Goal: Information Seeking & Learning: Learn about a topic

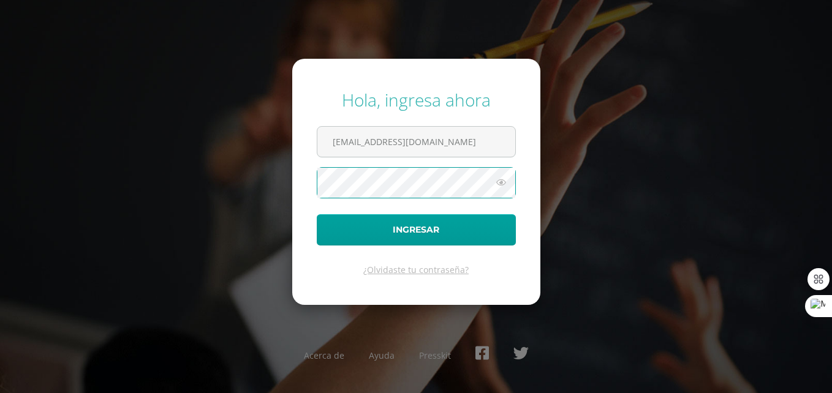
click at [317, 214] on button "Ingresar" at bounding box center [416, 229] width 199 height 31
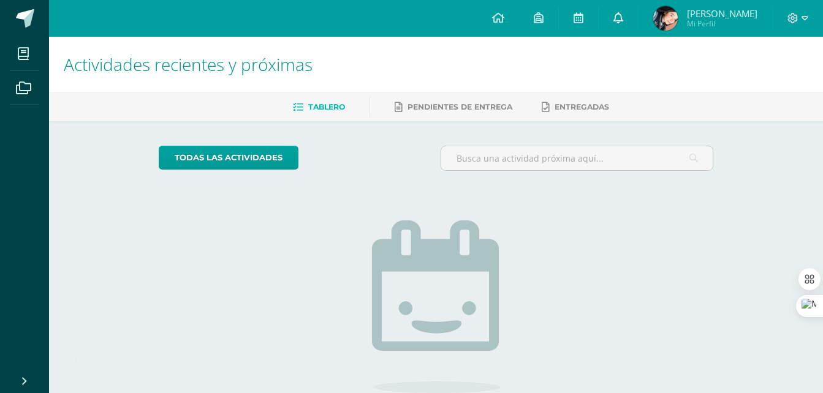
click at [636, 22] on link at bounding box center [618, 18] width 39 height 37
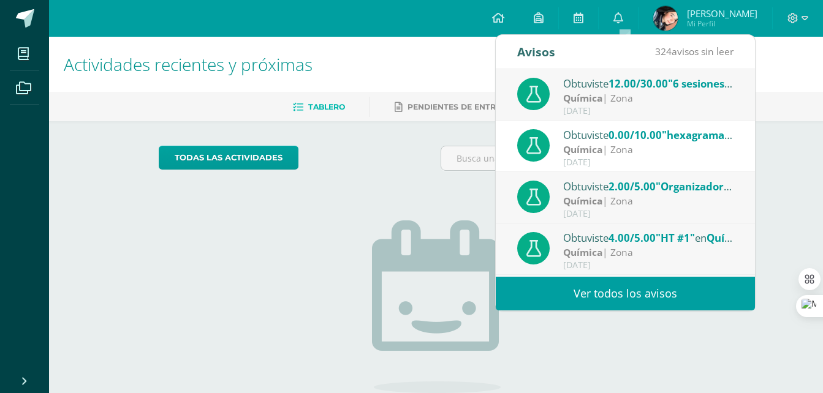
click at [275, 279] on div "todas las Actividades No tienes actividades Échale un vistazo a los demás perío…" at bounding box center [436, 310] width 604 height 379
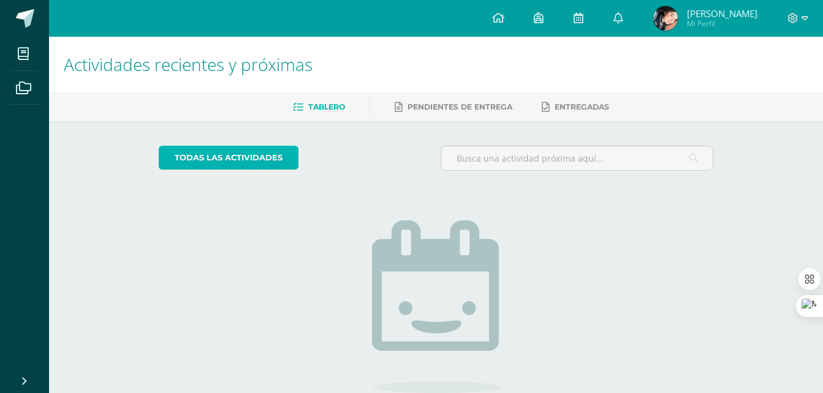
click at [267, 156] on link "todas las Actividades" at bounding box center [229, 158] width 140 height 24
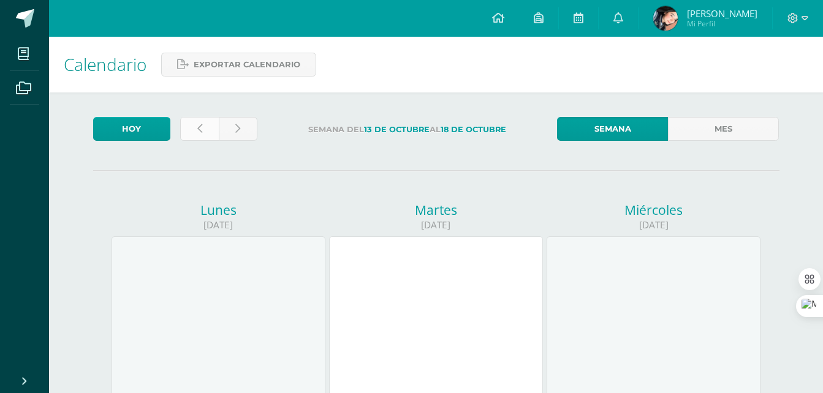
click at [195, 133] on link at bounding box center [199, 129] width 39 height 24
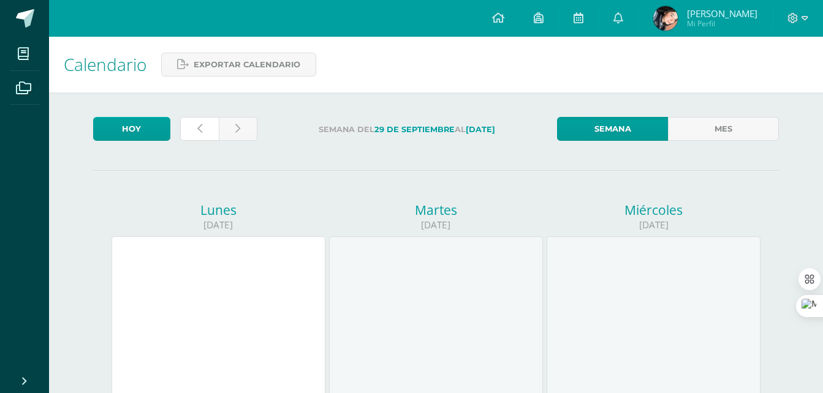
click at [195, 133] on link at bounding box center [199, 129] width 39 height 24
click at [195, 132] on link at bounding box center [199, 129] width 39 height 24
click at [202, 132] on link at bounding box center [199, 129] width 39 height 24
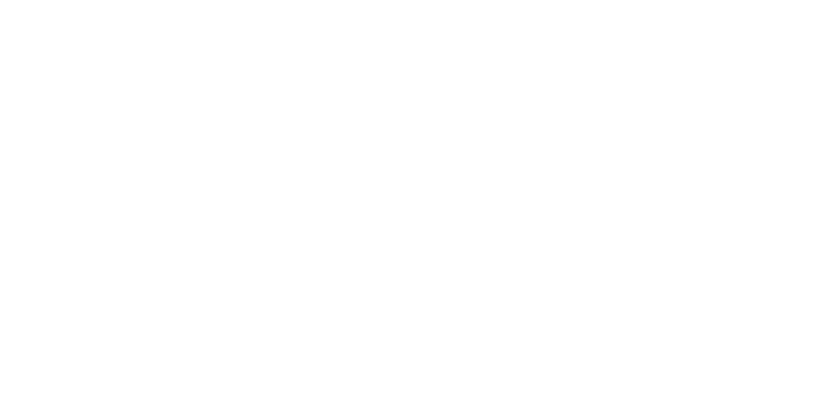
click at [42, 213] on link "Mes" at bounding box center [26, 225] width 32 height 24
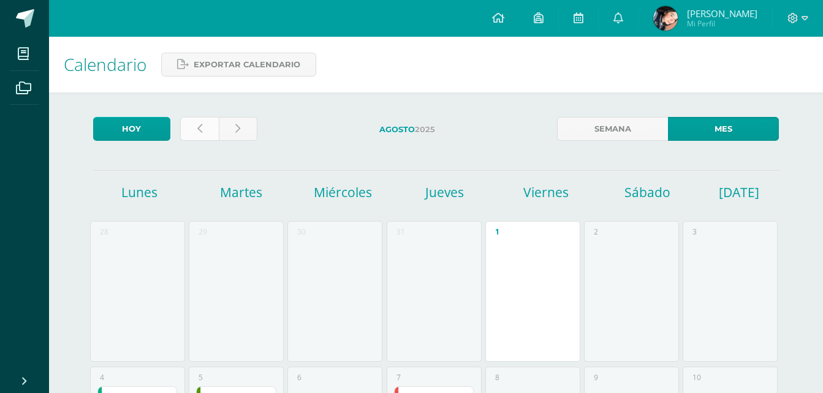
click at [193, 124] on link at bounding box center [199, 129] width 39 height 24
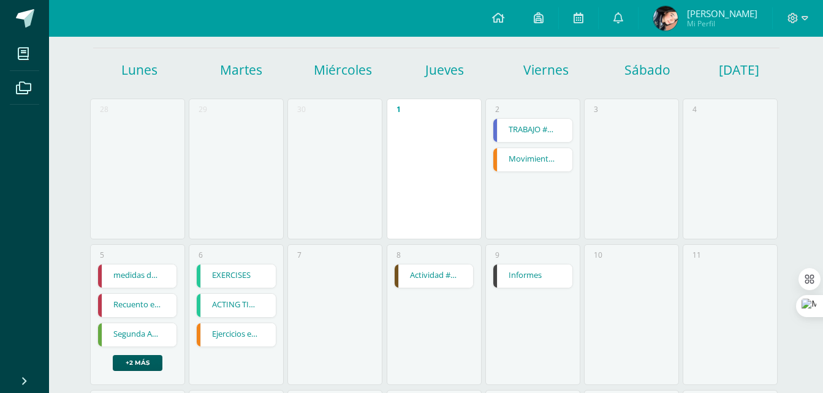
scroll to position [184, 0]
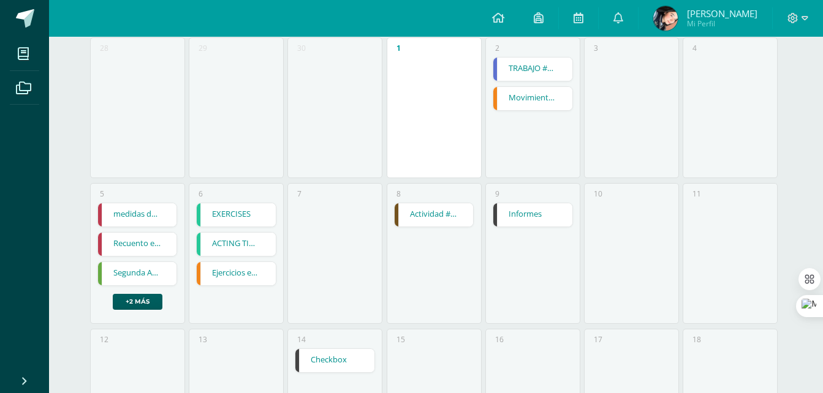
click at [230, 208] on link "EXERCISES" at bounding box center [236, 214] width 79 height 23
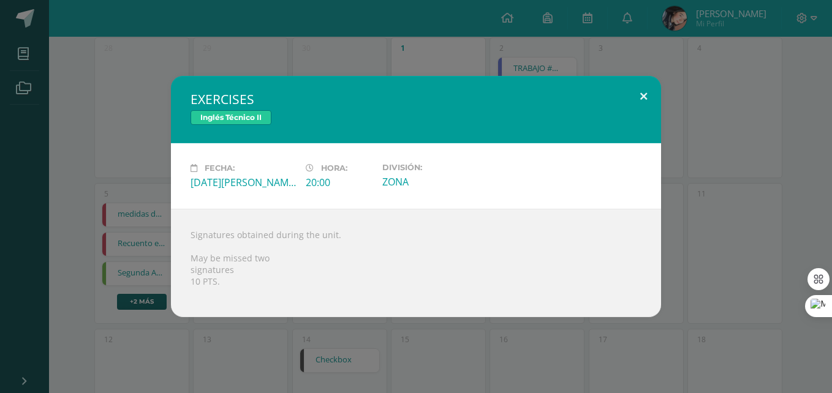
click at [643, 93] on button at bounding box center [643, 97] width 35 height 42
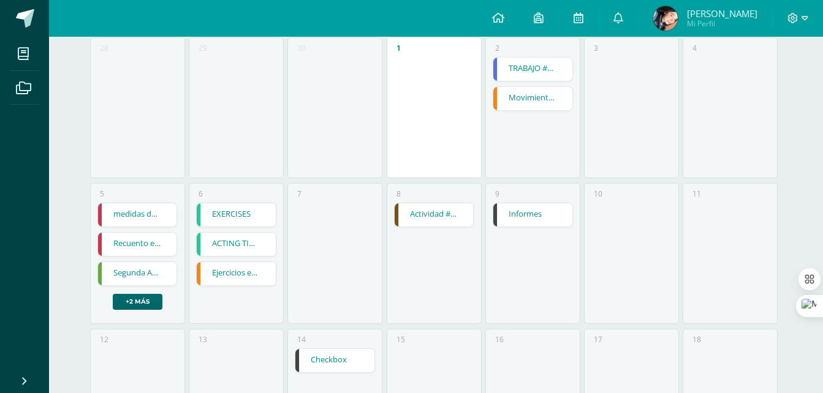
click at [148, 298] on link "+2 más" at bounding box center [138, 302] width 50 height 16
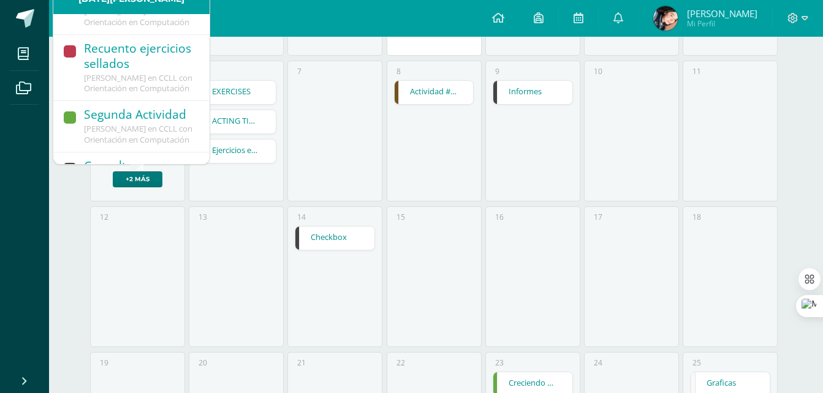
scroll to position [0, 0]
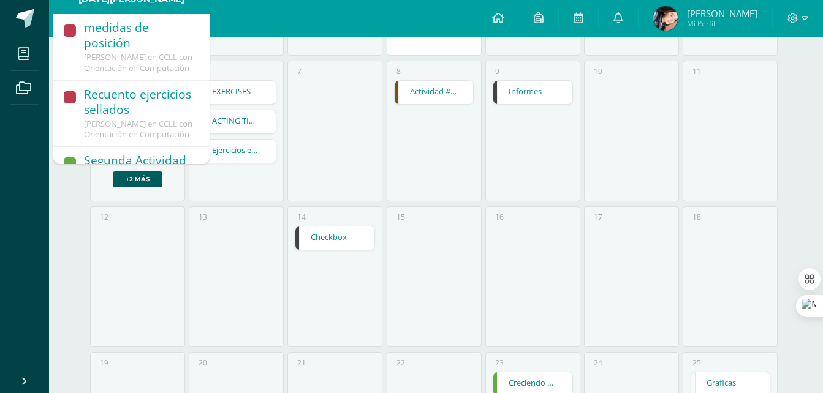
click at [261, 165] on div "6 EXERCISES EXERCISES Inglés Técnico II Fecha: Martes 06 de Mayo Hora: 20:00 Di…" at bounding box center [236, 131] width 95 height 141
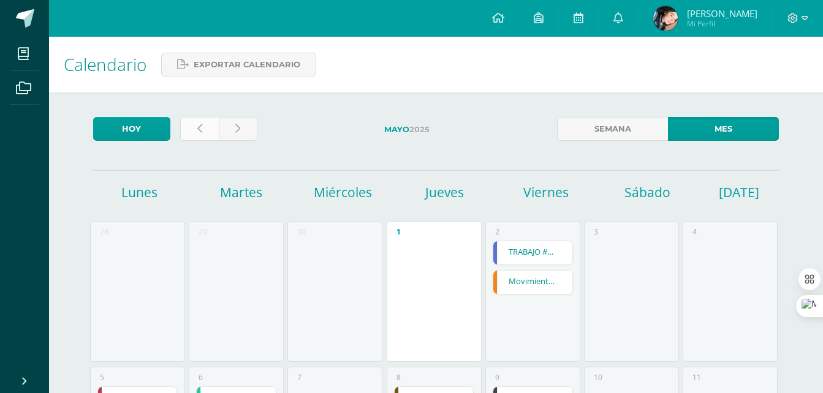
click at [197, 130] on icon at bounding box center [199, 129] width 5 height 10
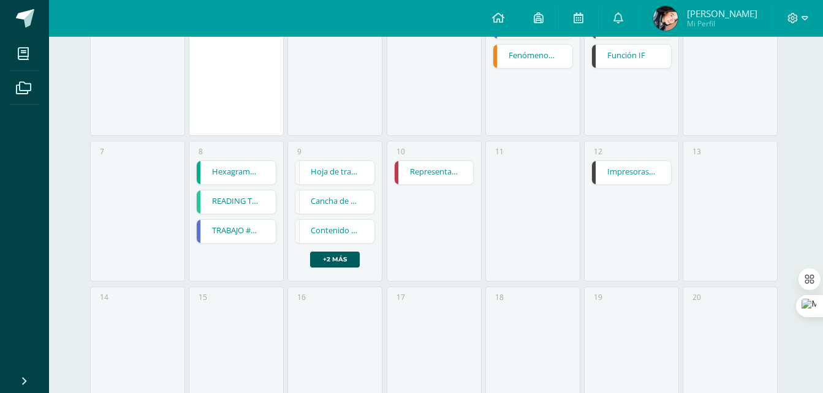
scroll to position [245, 0]
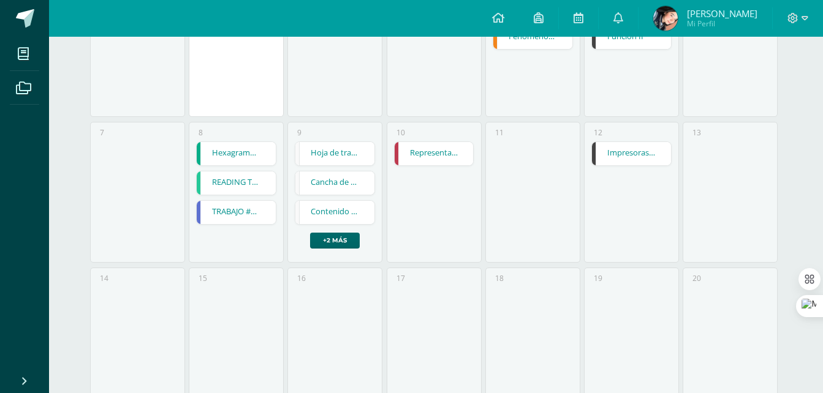
click at [352, 240] on link "+2 más" at bounding box center [335, 241] width 50 height 16
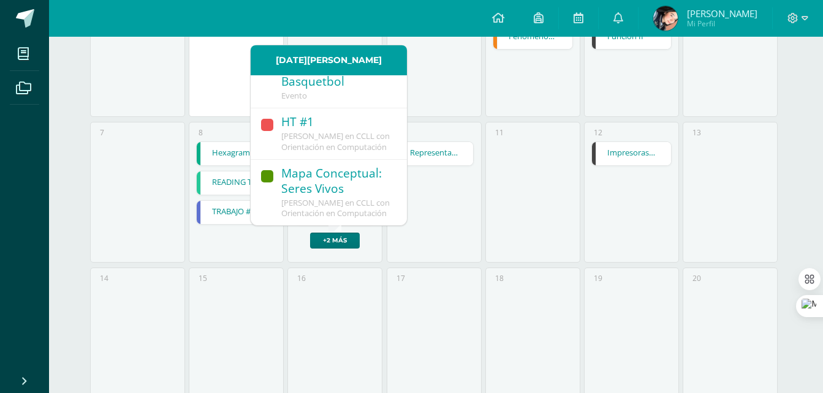
scroll to position [0, 0]
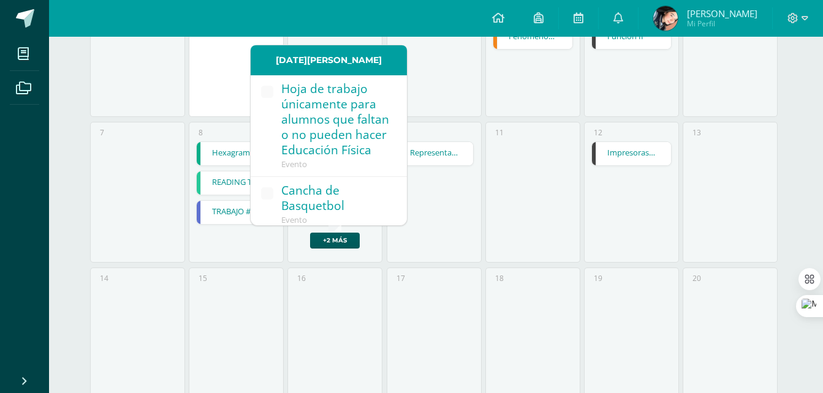
click at [662, 207] on div "12 Impresoras de Matriz y Burbujas Impresoras de Matriz y Burbujas Reparación y…" at bounding box center [631, 192] width 95 height 141
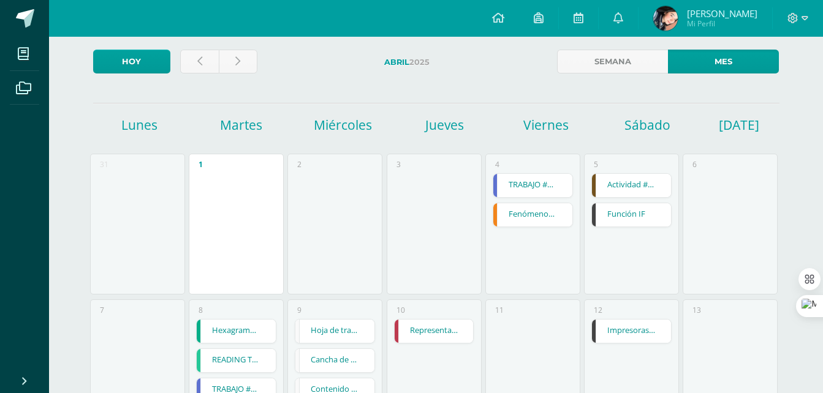
scroll to position [61, 0]
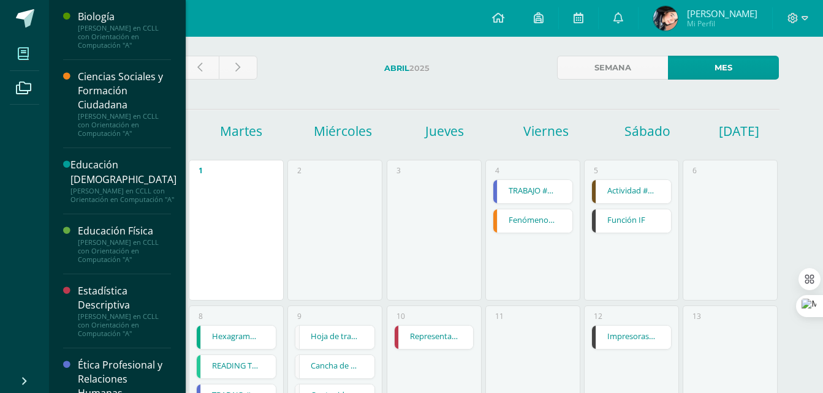
click at [36, 50] on span at bounding box center [24, 54] width 28 height 28
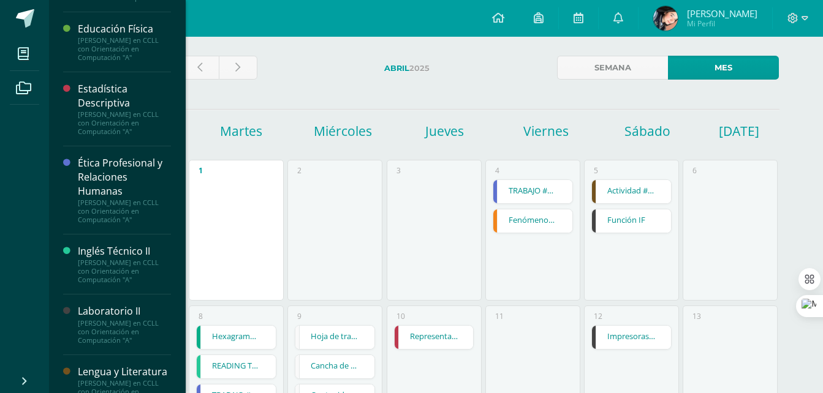
scroll to position [245, 0]
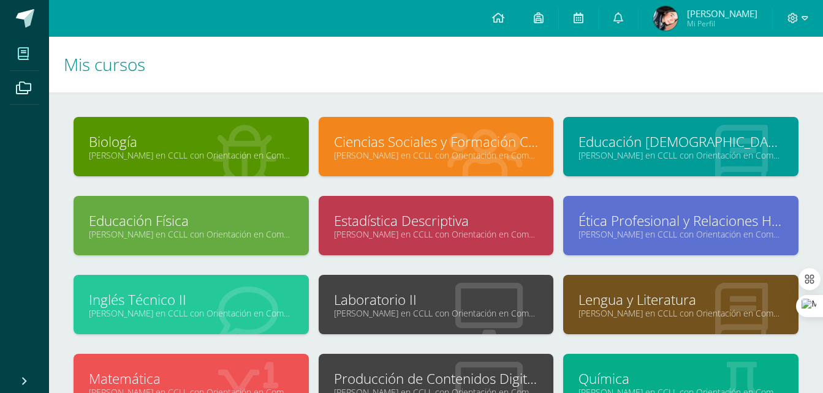
click at [458, 230] on link "[PERSON_NAME] en CCLL con Orientación en Computación "A"" at bounding box center [436, 235] width 205 height 12
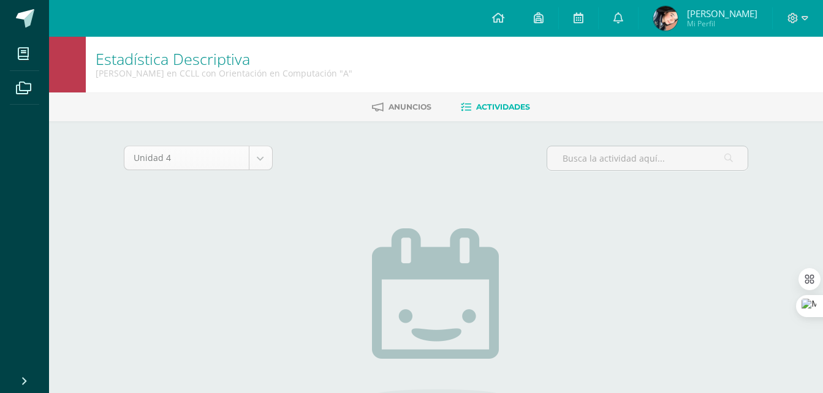
click at [257, 154] on body "Mis cursos Archivos Cerrar panel Biología [PERSON_NAME] en CCLL con Orientación…" at bounding box center [411, 263] width 823 height 527
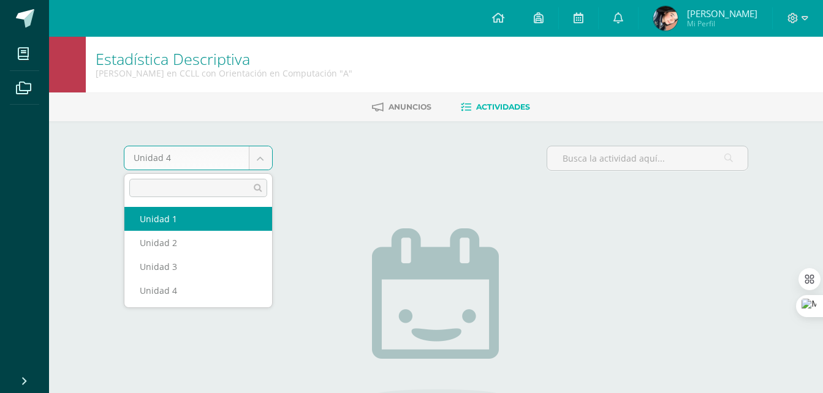
select select "Unidad 1"
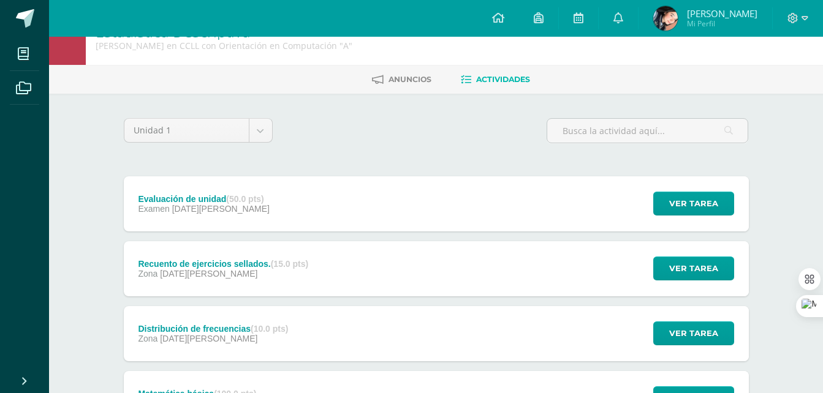
scroll to position [27, 0]
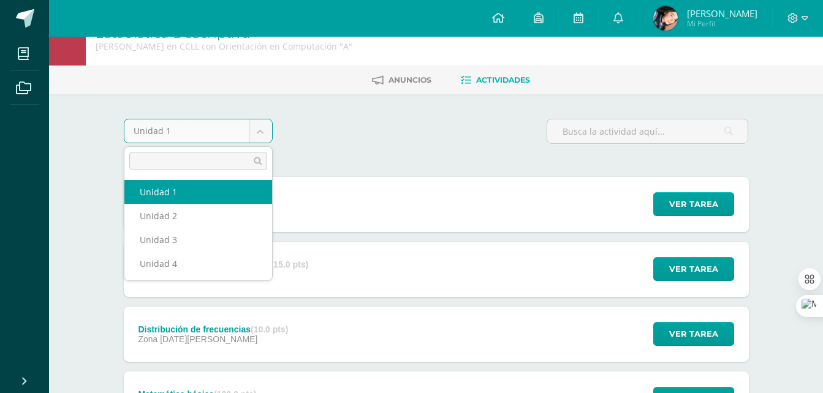
click at [259, 131] on body "Mis cursos Archivos Cerrar panel Biología [PERSON_NAME] en CCLL con Orientación…" at bounding box center [411, 306] width 823 height 666
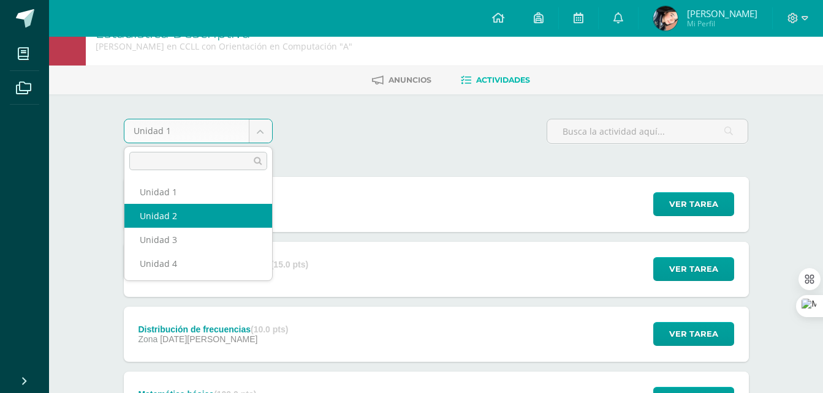
select select "Unidad 2"
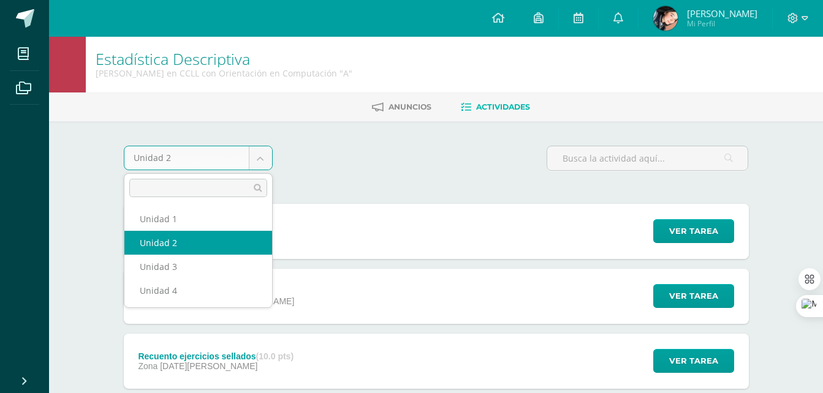
click at [264, 164] on body "Mis cursos Archivos Cerrar panel Biología [PERSON_NAME] en CCLL con Orientación…" at bounding box center [411, 365] width 823 height 731
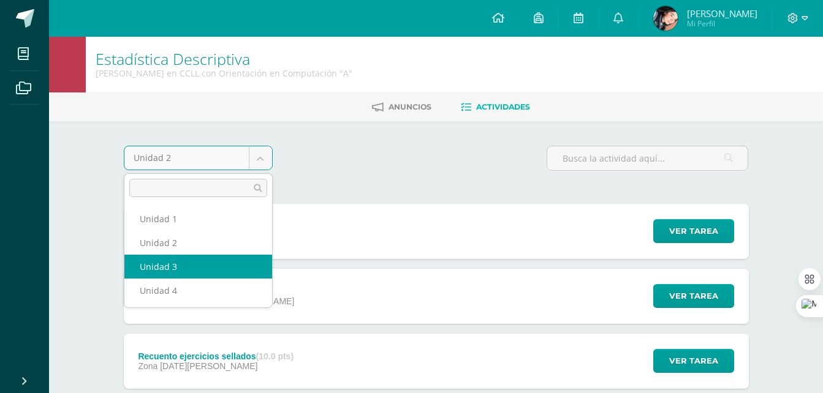
select select "Unidad 3"
click at [260, 157] on body "Mis cursos Archivos Cerrar panel Biología [PERSON_NAME] en CCLL con Orientación…" at bounding box center [411, 333] width 823 height 666
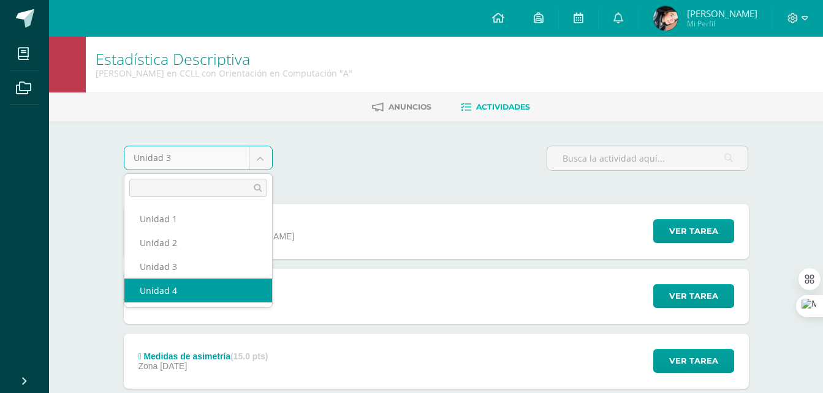
select select "Unidad 4"
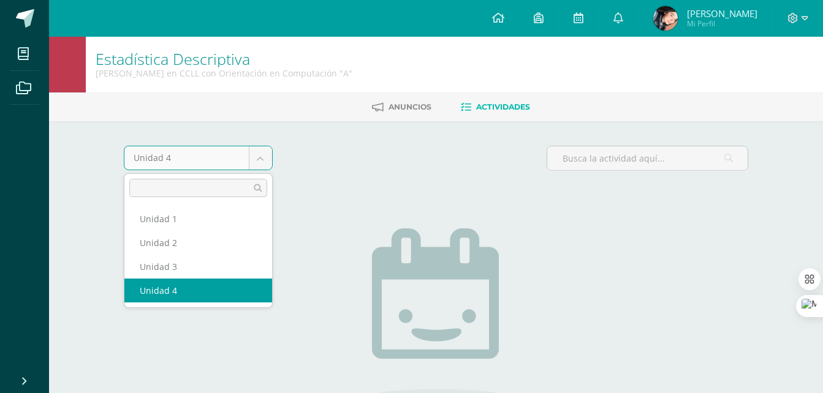
click at [265, 165] on body "Mis cursos Archivos Cerrar panel Biología Quinto Bachillerato en CCLL con Orien…" at bounding box center [411, 263] width 823 height 527
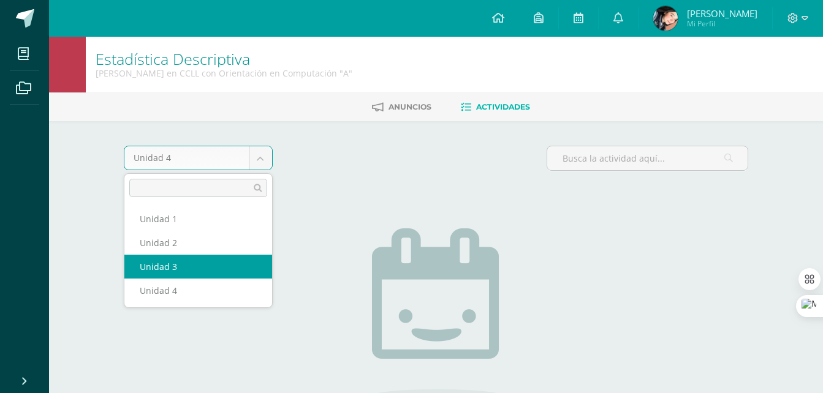
select select "Unidad 3"
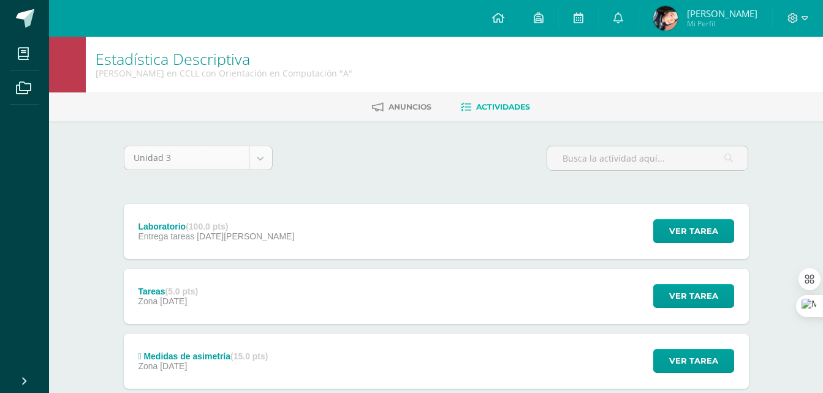
click at [260, 162] on body "Mis cursos Archivos Cerrar panel Biología [PERSON_NAME] en CCLL con Orientación…" at bounding box center [411, 333] width 823 height 666
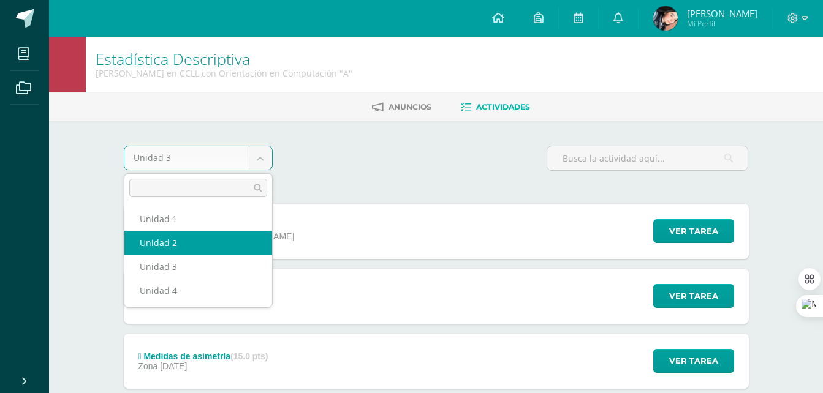
select select "Unidad 2"
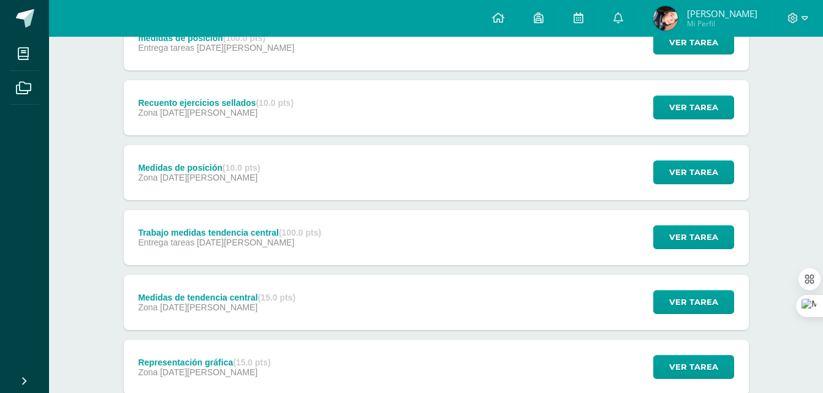
scroll to position [337, 0]
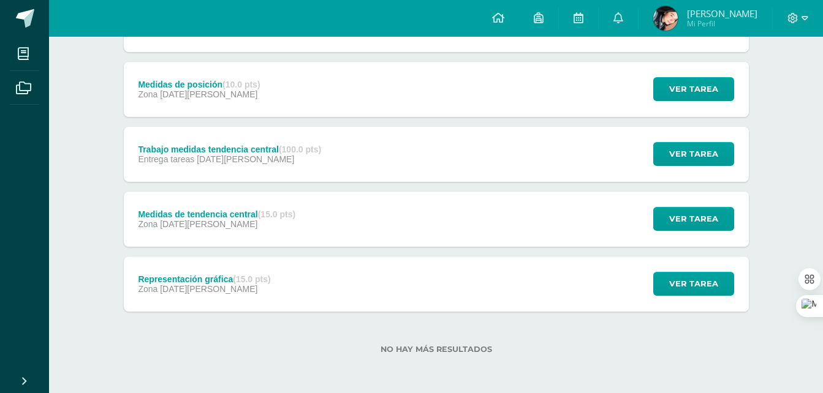
click at [287, 238] on div "Medidas de tendencia central (15.0 pts) Zona [DATE][PERSON_NAME]" at bounding box center [217, 219] width 187 height 55
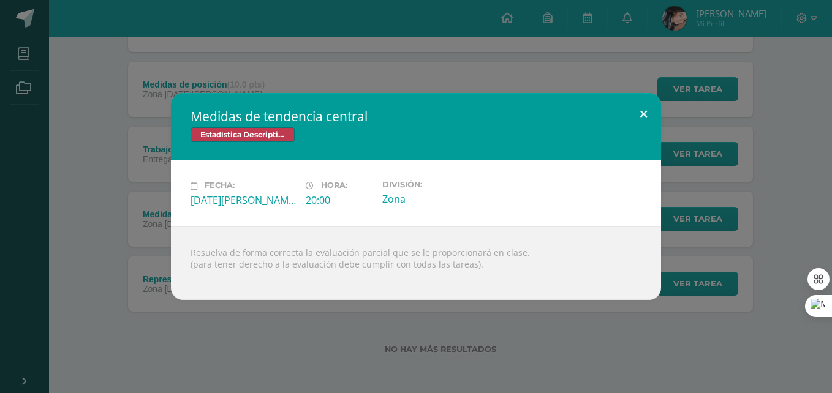
click at [641, 112] on button at bounding box center [643, 114] width 35 height 42
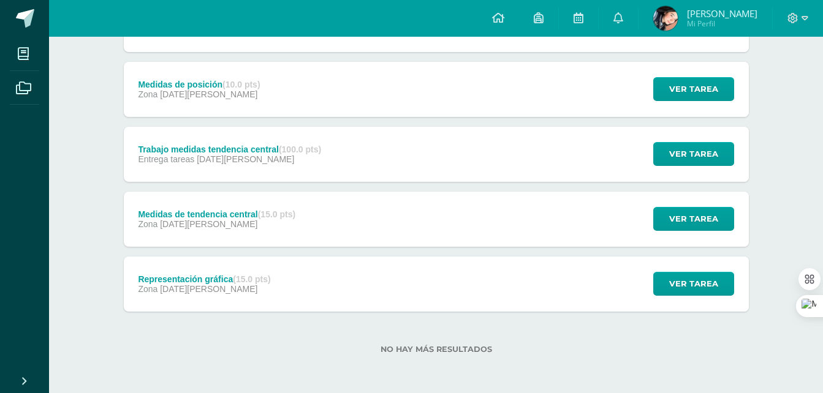
click at [344, 155] on div "Trabajo medidas tendencia central (100.0 pts) Entrega tareas 26 de Abril Ver ta…" at bounding box center [436, 154] width 625 height 55
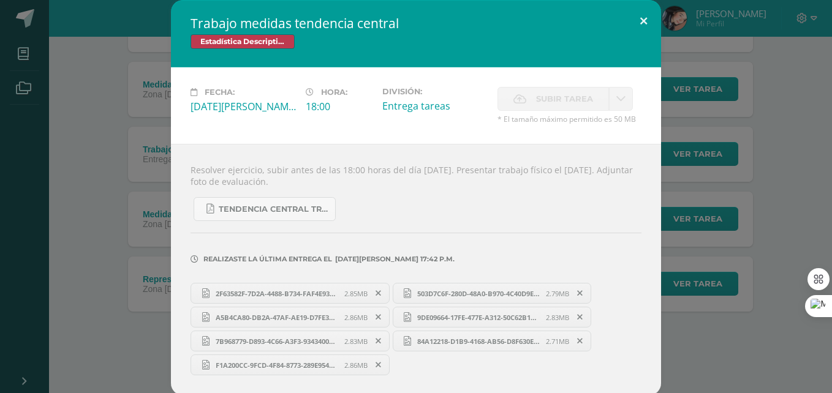
click at [637, 20] on button at bounding box center [643, 21] width 35 height 42
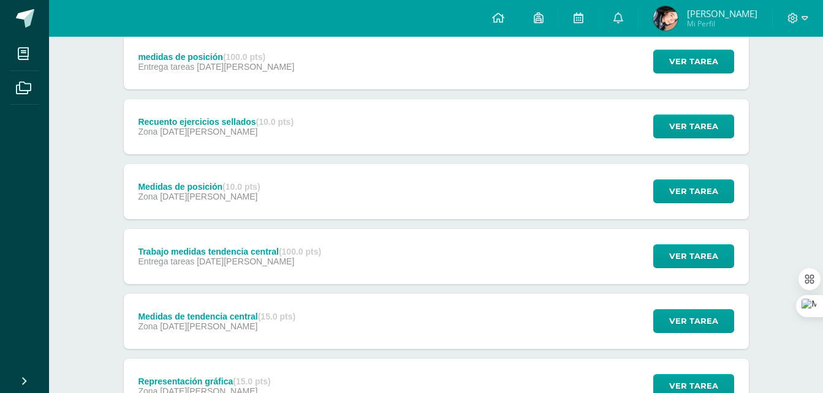
scroll to position [214, 0]
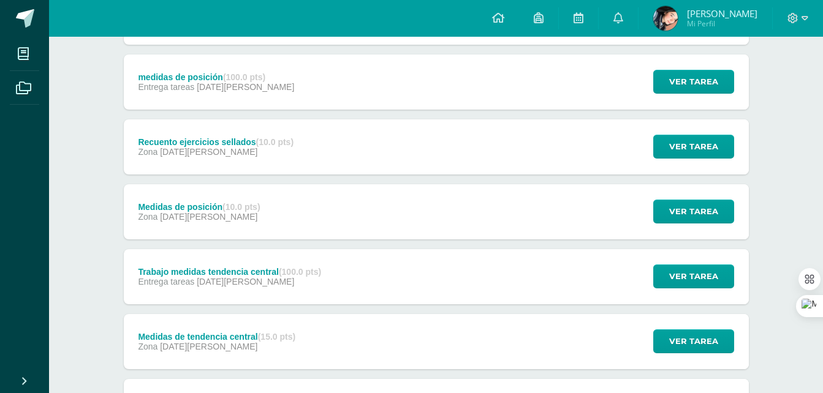
click at [230, 342] on div "Zona 23 de Abril" at bounding box center [216, 347] width 157 height 10
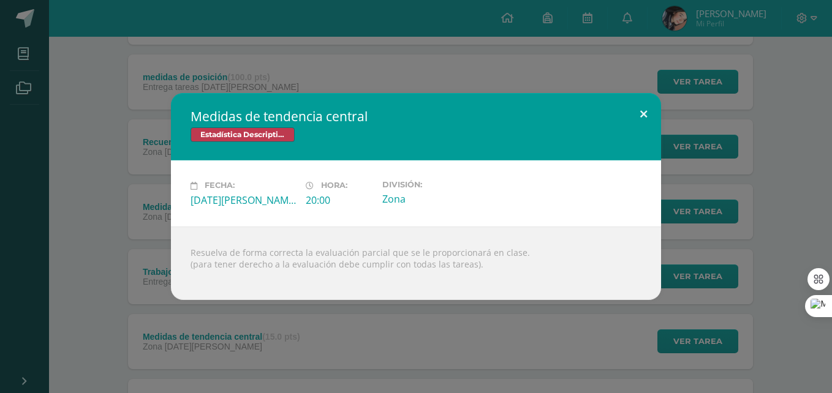
click at [642, 107] on button at bounding box center [643, 114] width 35 height 42
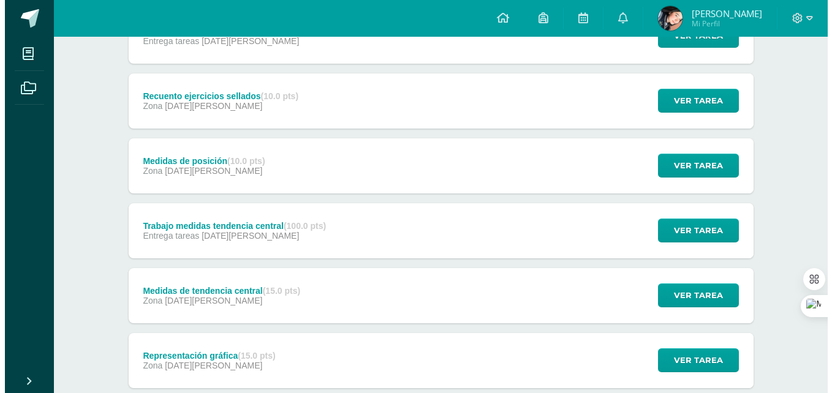
scroll to position [337, 0]
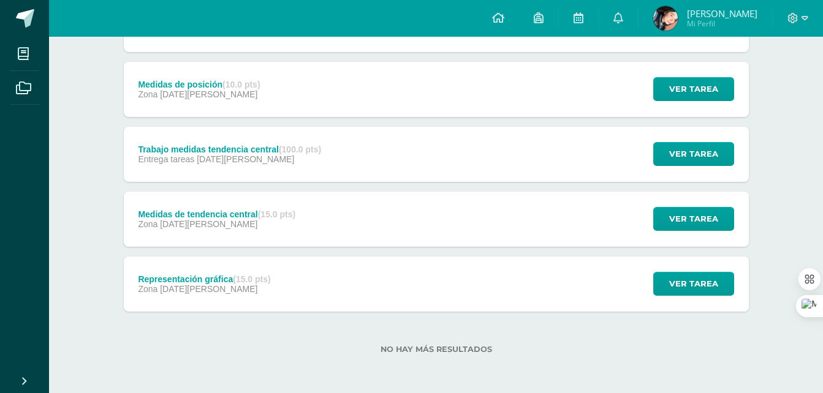
click at [251, 235] on div "Medidas de tendencia central (15.0 pts) Zona 23 de Abril" at bounding box center [217, 219] width 187 height 55
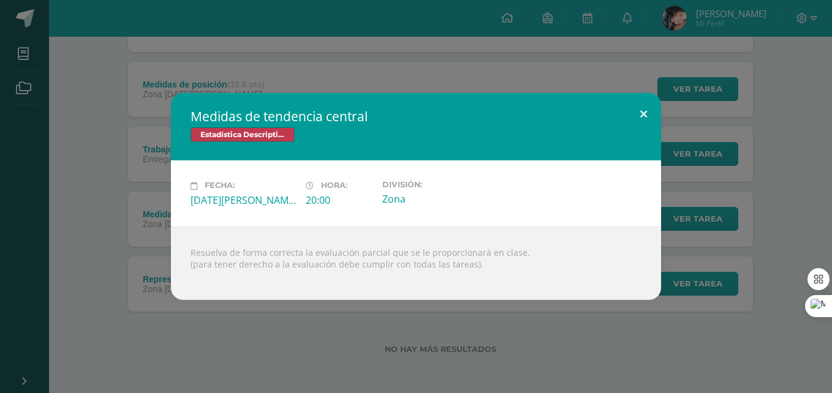
click at [647, 112] on button at bounding box center [643, 114] width 35 height 42
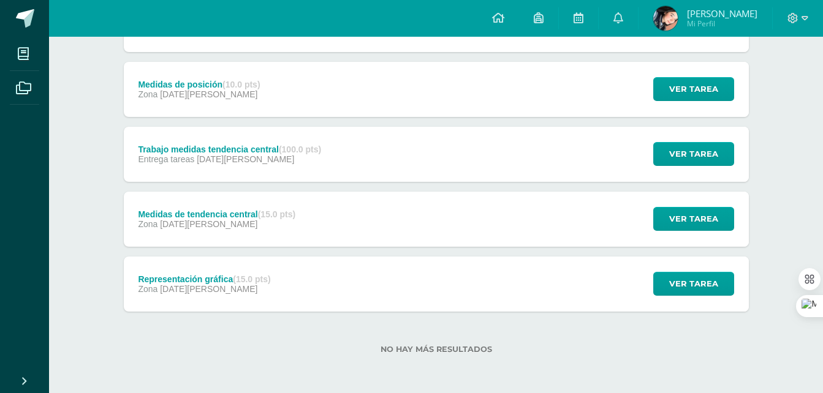
click at [429, 175] on div "Trabajo medidas tendencia central (100.0 pts) Entrega tareas 26 de Abril Ver ta…" at bounding box center [436, 154] width 625 height 55
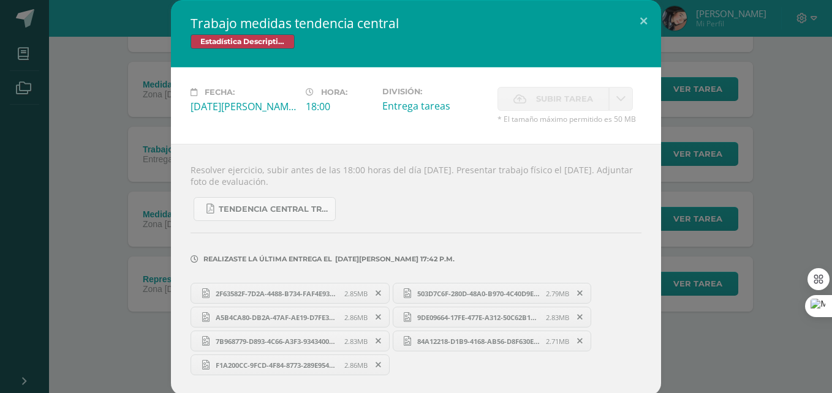
click at [306, 299] on link "2F63582F-7D2A-4488-B734-FAF4E93E3C88.jpeg 2.85MB" at bounding box center [290, 293] width 199 height 21
click at [322, 322] on span "A5B4CA80-DB2A-47AF-AE19-D7FE3776F85A.jpeg" at bounding box center [277, 317] width 135 height 9
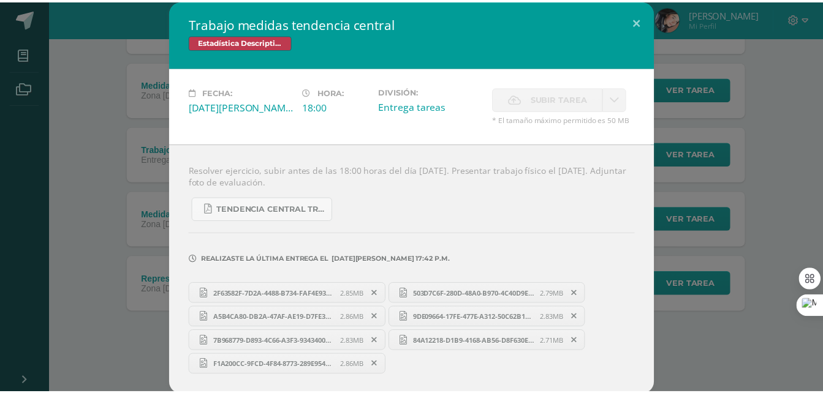
scroll to position [2, 0]
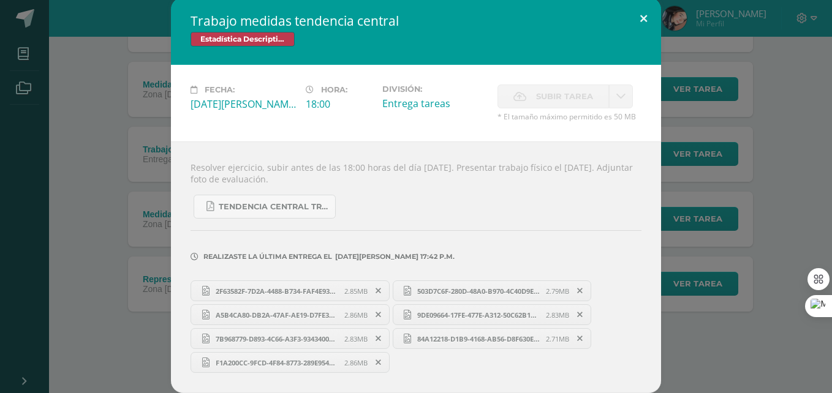
click at [648, 11] on button at bounding box center [643, 19] width 35 height 42
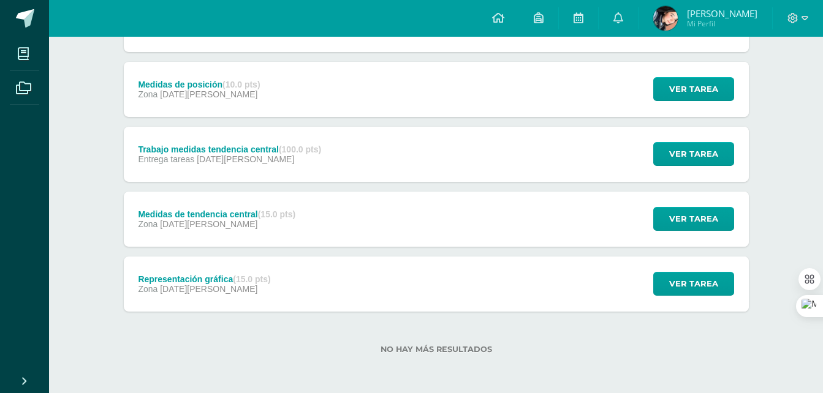
click at [293, 143] on div "Trabajo medidas tendencia central (100.0 pts) Entrega tareas 26 de Abril" at bounding box center [230, 154] width 213 height 55
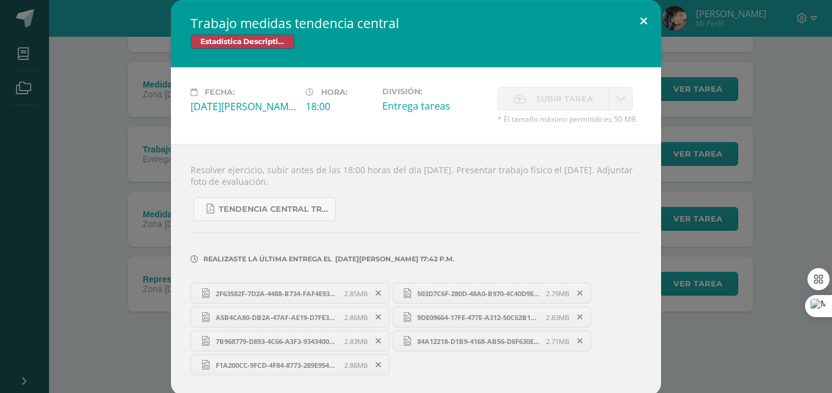
click at [634, 14] on button at bounding box center [643, 21] width 35 height 42
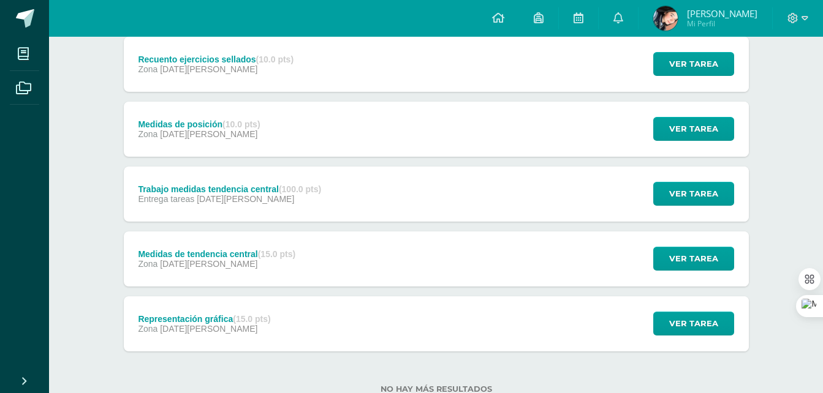
scroll to position [276, 0]
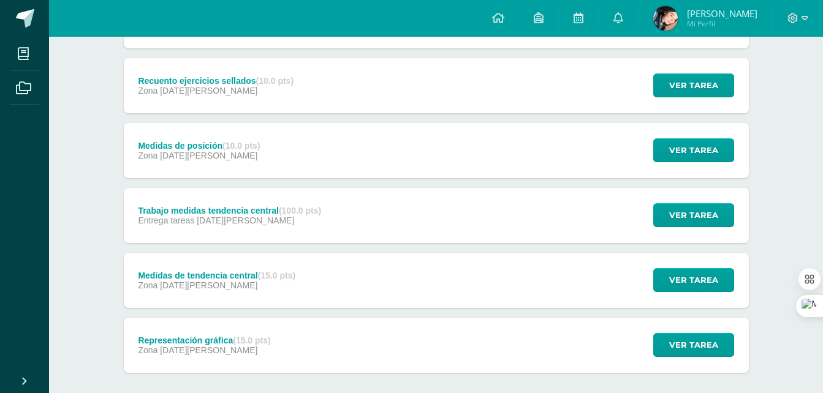
click at [210, 154] on div "Zona 30 de Abril" at bounding box center [199, 156] width 122 height 10
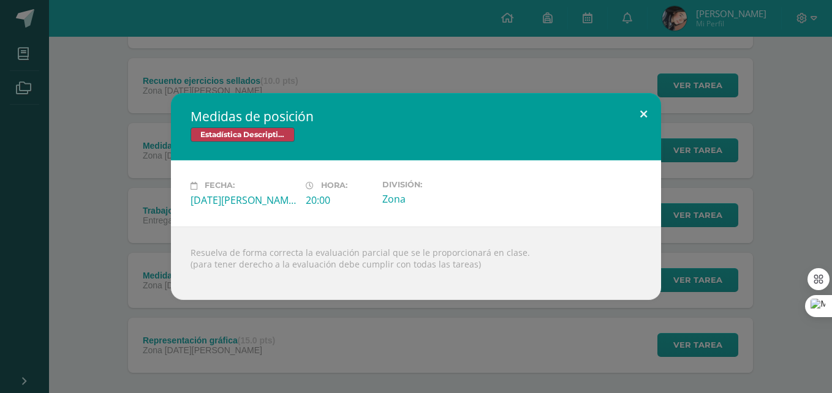
click at [640, 114] on button at bounding box center [643, 114] width 35 height 42
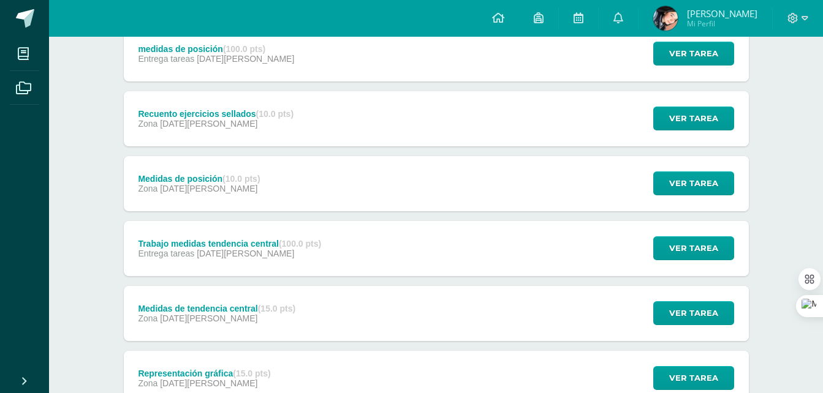
scroll to position [214, 0]
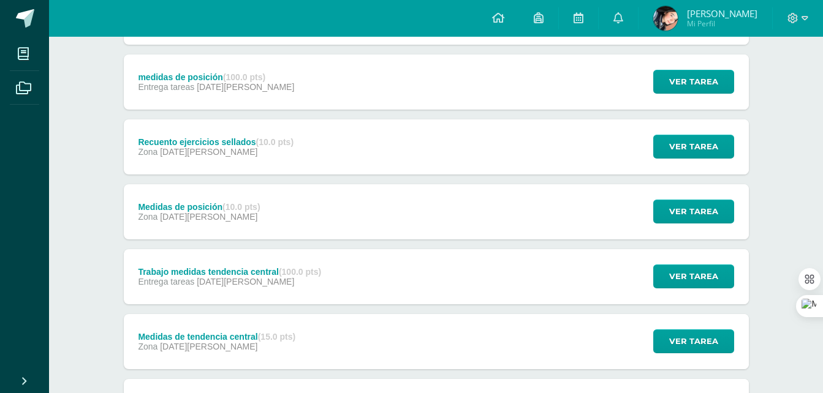
click at [245, 151] on div "Zona 05 de Mayo" at bounding box center [216, 152] width 156 height 10
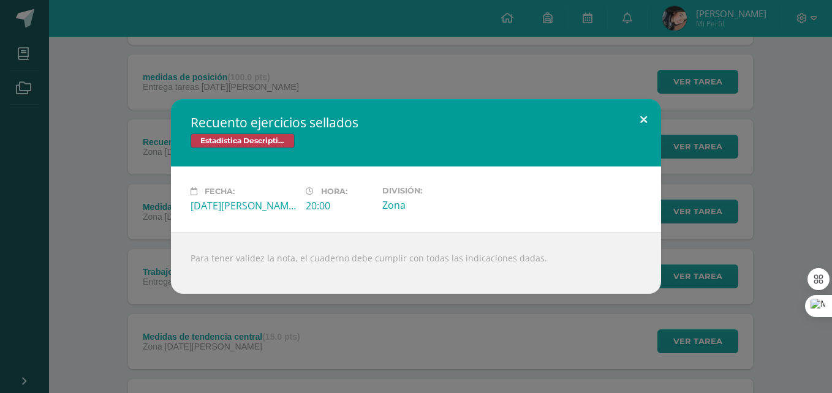
drag, startPoint x: 642, startPoint y: 111, endPoint x: 374, endPoint y: 165, distance: 273.2
click at [642, 111] on button at bounding box center [643, 120] width 35 height 42
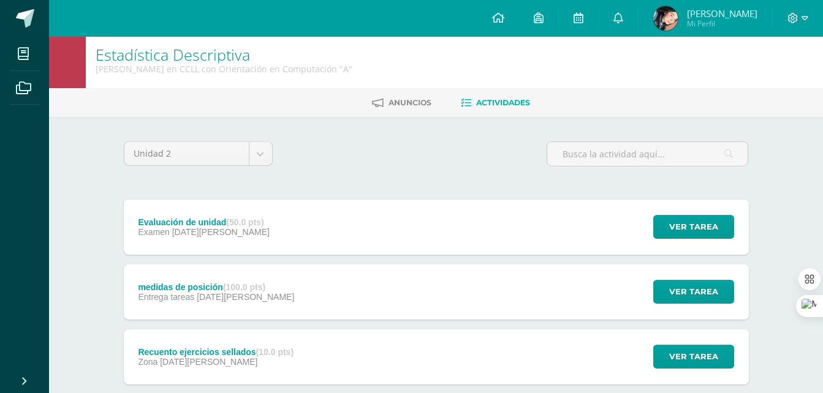
scroll to position [0, 0]
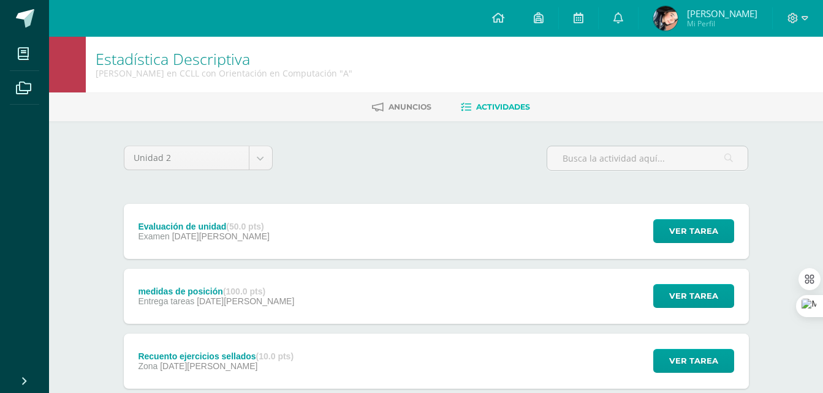
click at [252, 219] on div "Evaluación de unidad (50.0 pts) Examen 28 de Mayo" at bounding box center [204, 231] width 161 height 55
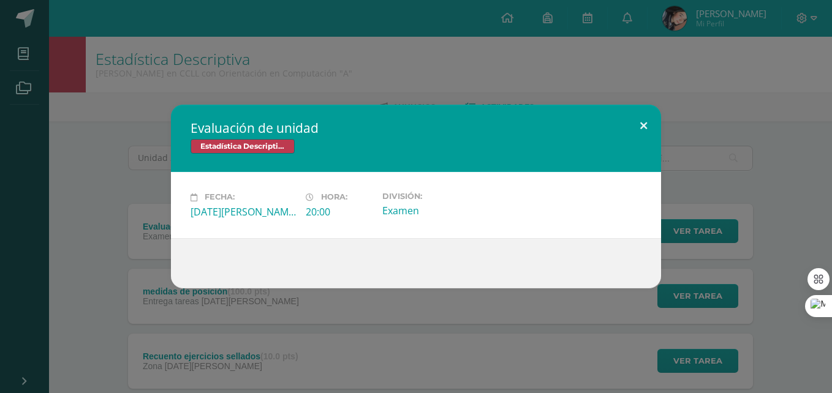
click at [652, 118] on button at bounding box center [643, 126] width 35 height 42
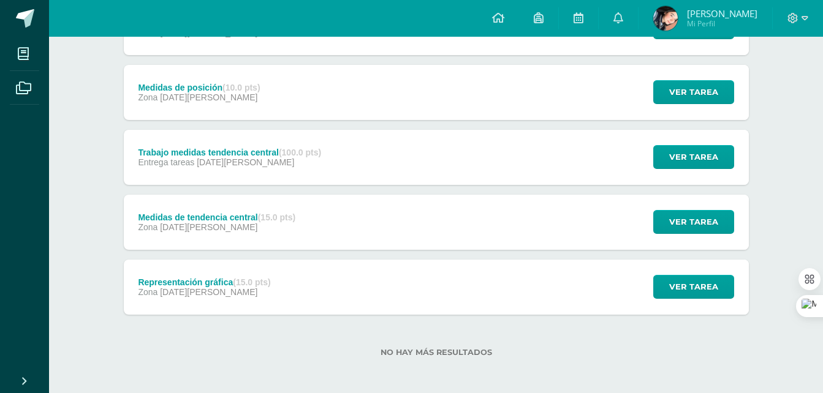
scroll to position [337, 0]
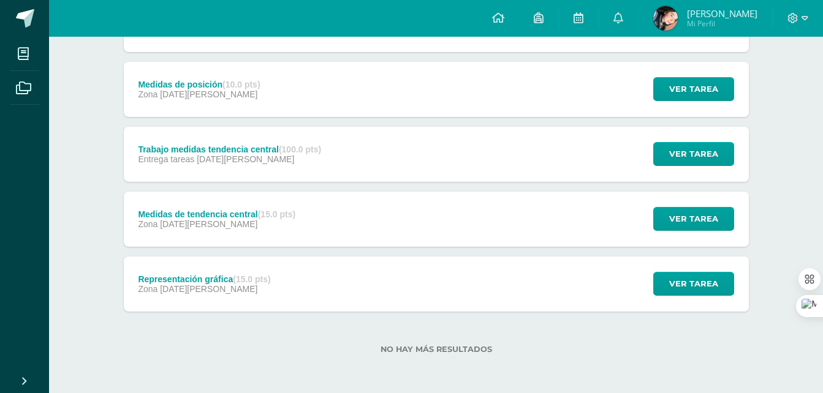
click at [256, 297] on div "Representación gráfica (15.0 pts) Zona 10 de Abril" at bounding box center [205, 284] width 162 height 55
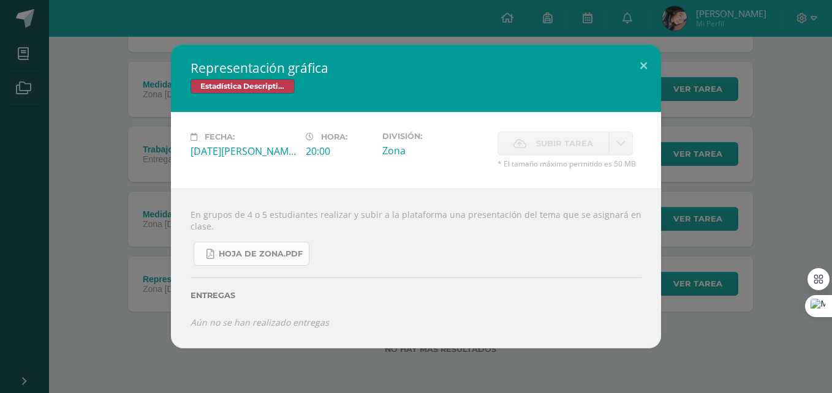
click at [271, 256] on span "Hoja de zona.pdf" at bounding box center [261, 254] width 84 height 10
click at [643, 59] on button at bounding box center [643, 66] width 35 height 42
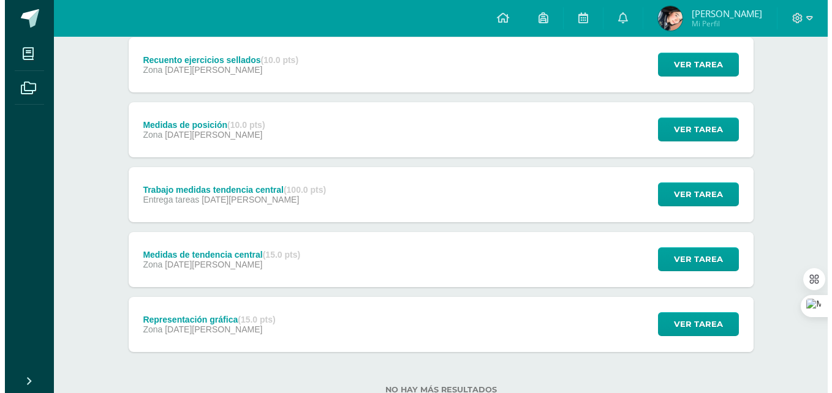
scroll to position [276, 0]
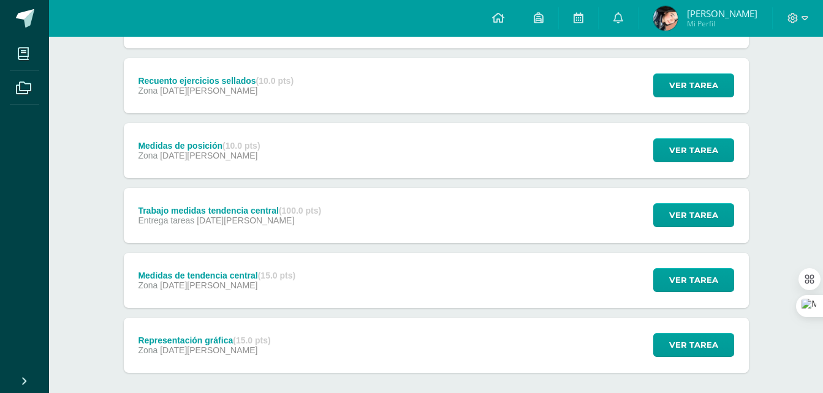
click at [282, 157] on div "Medidas de posición (10.0 pts) Zona 30 de Abril Ver tarea Medidas de posición E…" at bounding box center [436, 150] width 625 height 55
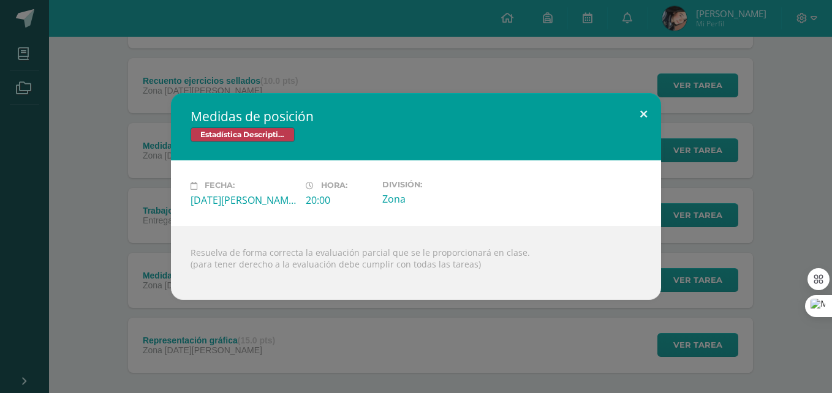
click at [644, 115] on button at bounding box center [643, 114] width 35 height 42
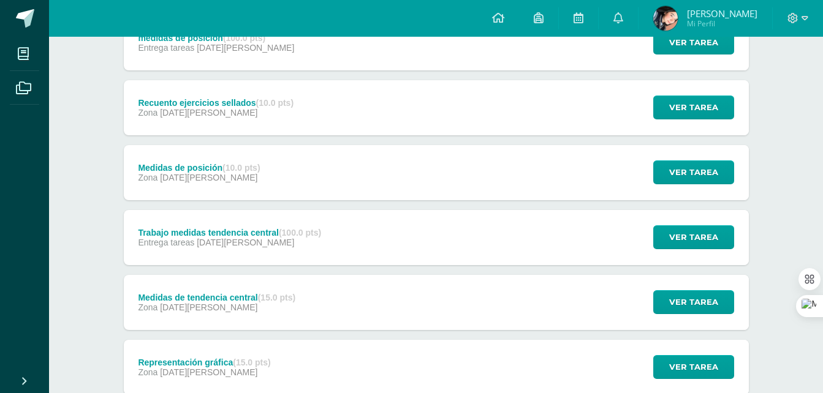
scroll to position [214, 0]
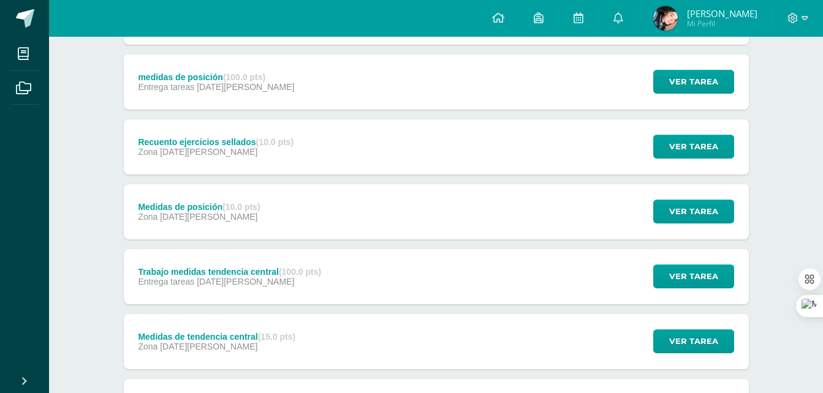
click at [432, 145] on div "Recuento ejercicios sellados (10.0 pts) Zona 05 de Mayo Ver tarea Recuento ejer…" at bounding box center [436, 147] width 625 height 55
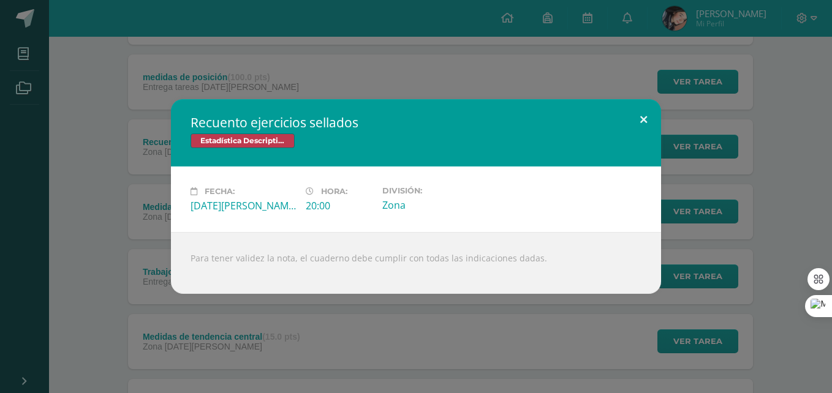
click at [640, 123] on button at bounding box center [643, 120] width 35 height 42
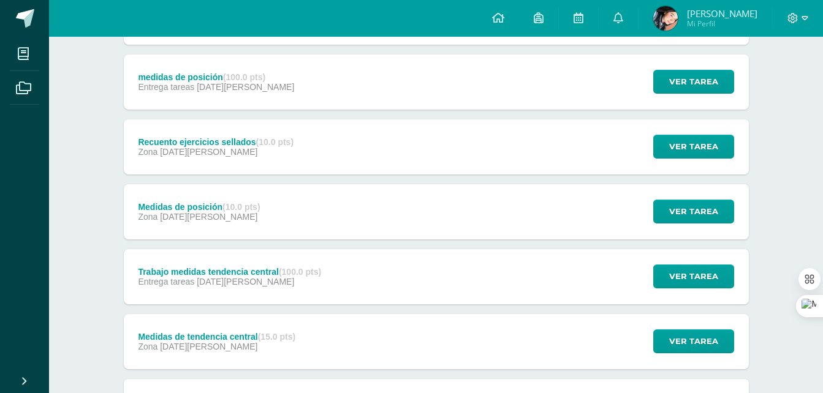
scroll to position [153, 0]
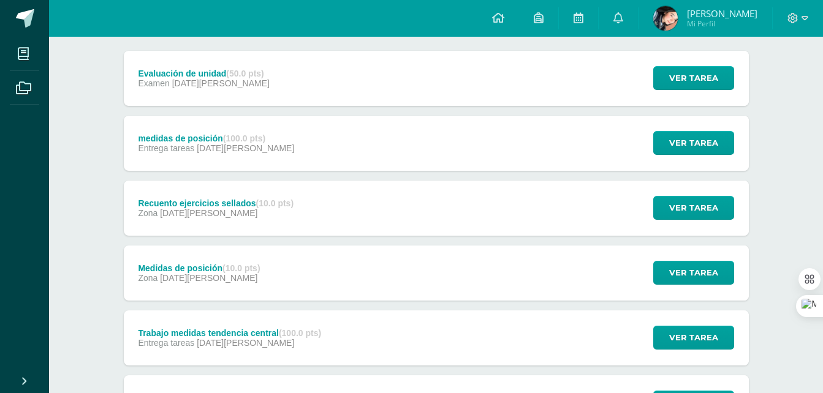
click at [444, 157] on div "medidas de posición (100.0 pts) Entrega tareas 05 de Mayo Ver tarea medidas de …" at bounding box center [436, 143] width 625 height 55
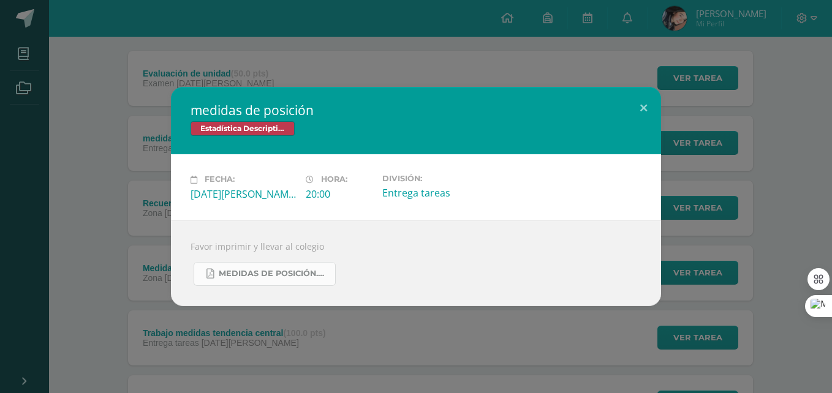
click at [260, 276] on span "medidas de posición.pdf" at bounding box center [274, 274] width 110 height 10
click at [640, 104] on button at bounding box center [643, 108] width 35 height 42
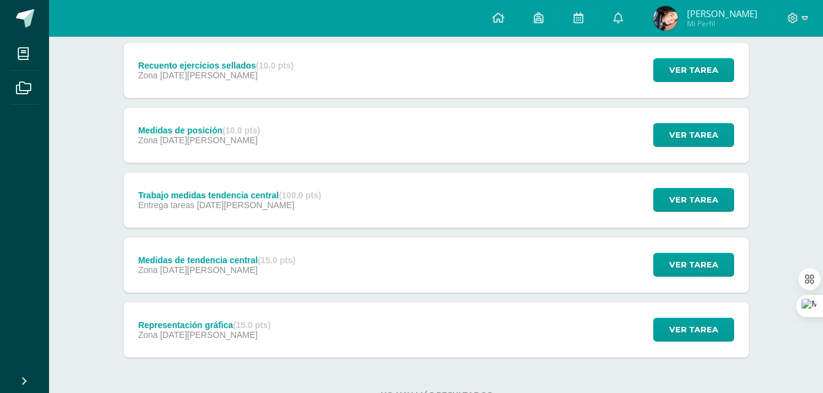
scroll to position [337, 0]
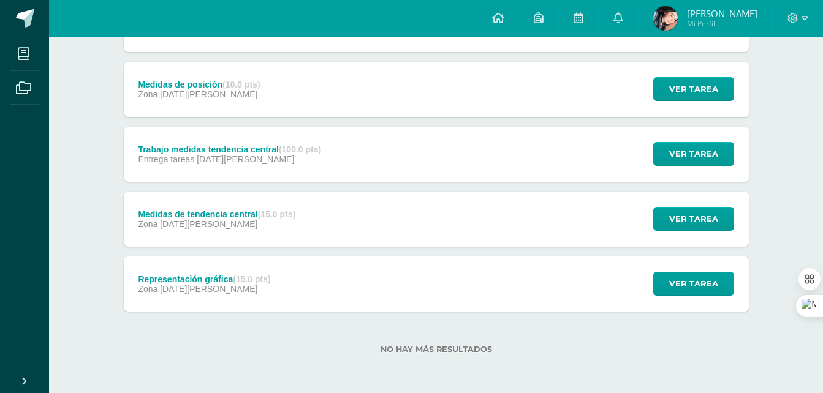
click at [364, 284] on div "Representación gráfica (15.0 pts) Zona 10 de Abril Ver tarea Representación grá…" at bounding box center [436, 284] width 625 height 55
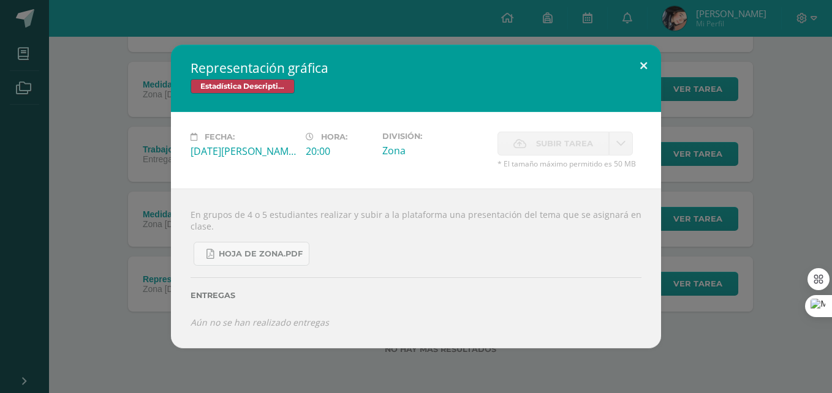
click at [637, 67] on button at bounding box center [643, 66] width 35 height 42
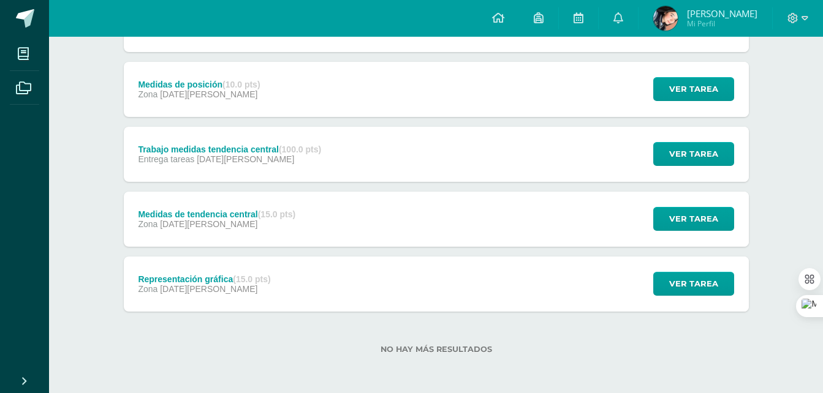
click at [457, 251] on div "Evaluación de unidad (50.0 pts) Examen 28 de Mayo Ver tarea Evaluación de unida…" at bounding box center [436, 89] width 625 height 445
click at [452, 227] on div "Medidas de tendencia central (15.0 pts) Zona 23 de Abril Ver tarea Medidas de t…" at bounding box center [436, 219] width 625 height 55
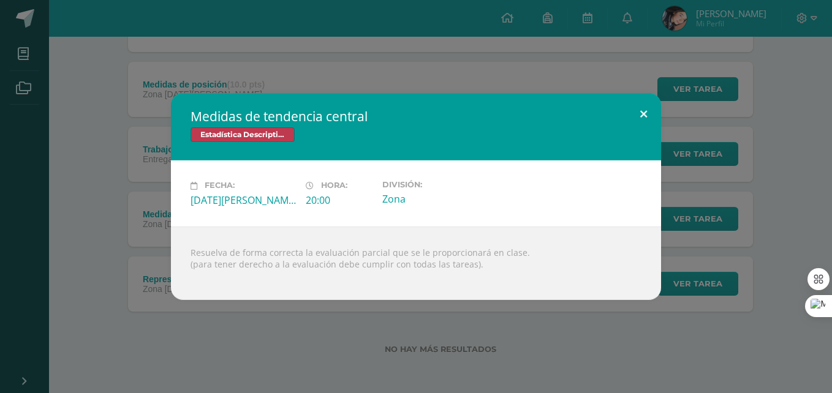
click at [650, 105] on button at bounding box center [643, 114] width 35 height 42
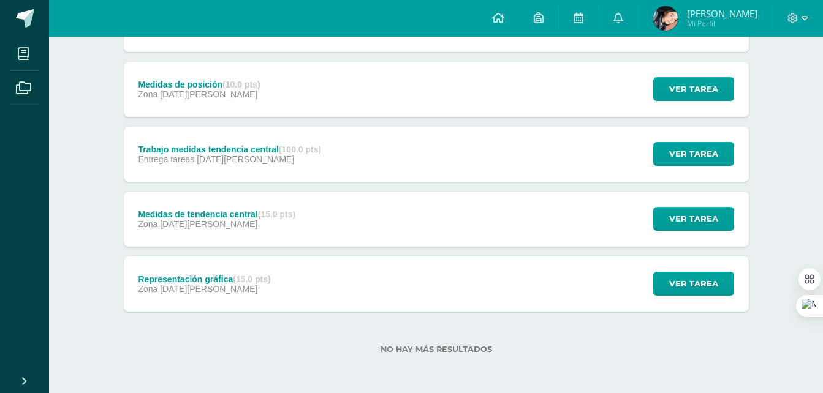
scroll to position [276, 0]
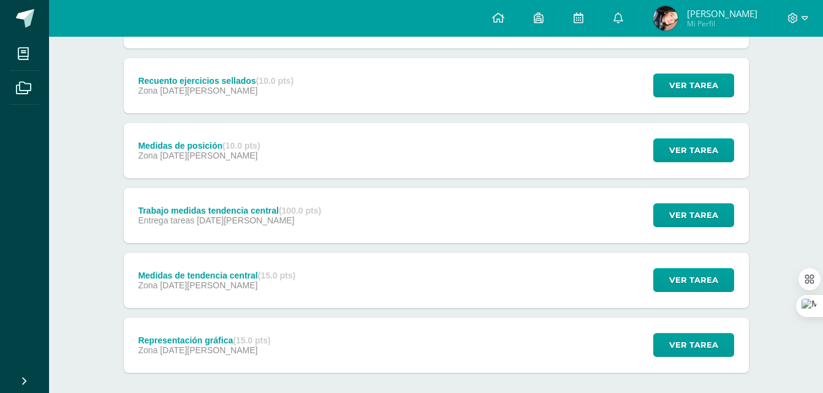
click at [406, 161] on div "Medidas de posición (10.0 pts) Zona 30 de Abril Ver tarea Medidas de posición E…" at bounding box center [436, 150] width 625 height 55
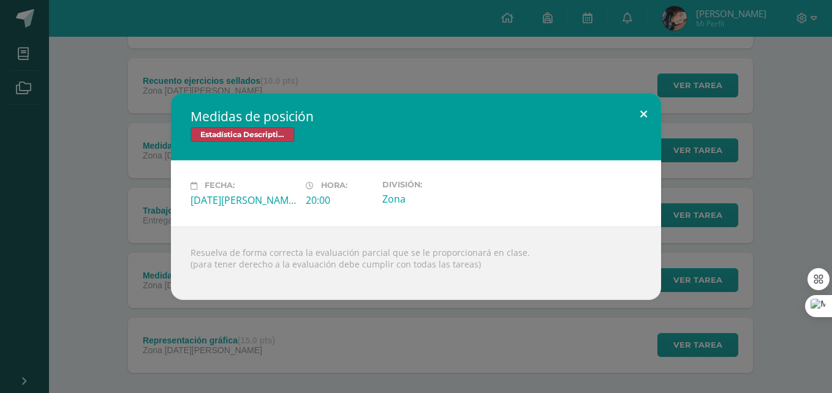
click at [650, 112] on button at bounding box center [643, 114] width 35 height 42
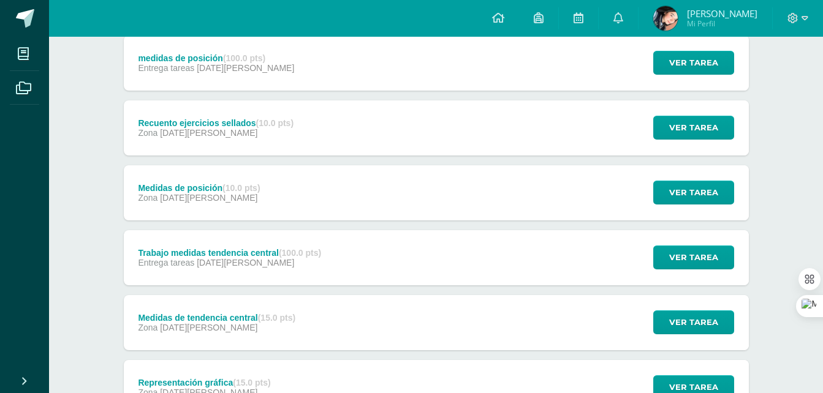
scroll to position [153, 0]
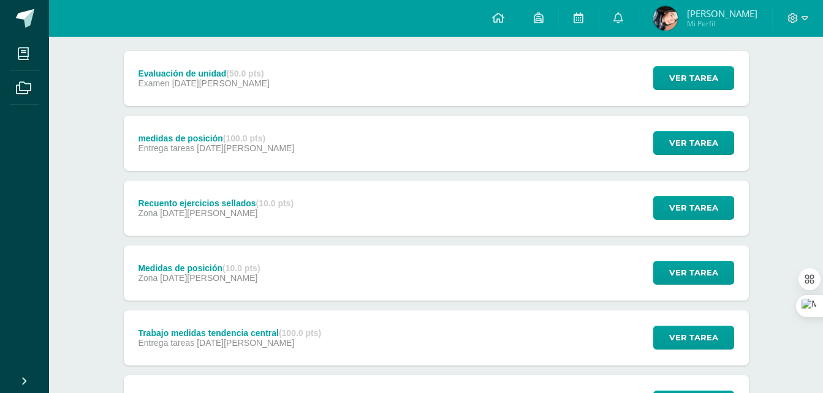
click at [339, 215] on div "Recuento ejercicios sellados (10.0 pts) Zona 05 de Mayo Ver tarea Recuento ejer…" at bounding box center [436, 208] width 625 height 55
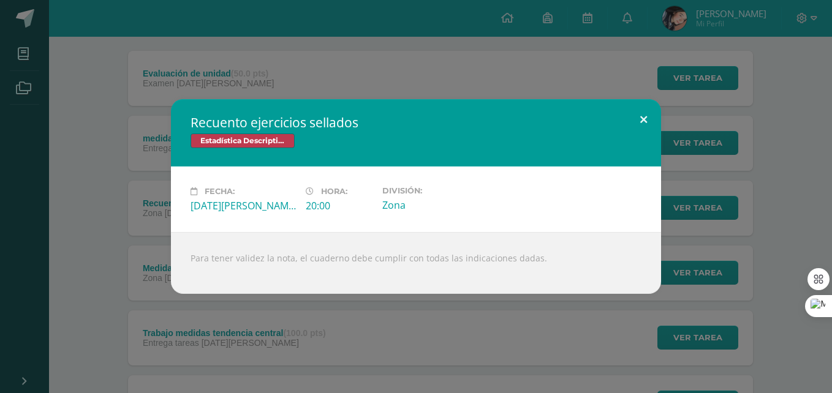
click at [646, 121] on button at bounding box center [643, 120] width 35 height 42
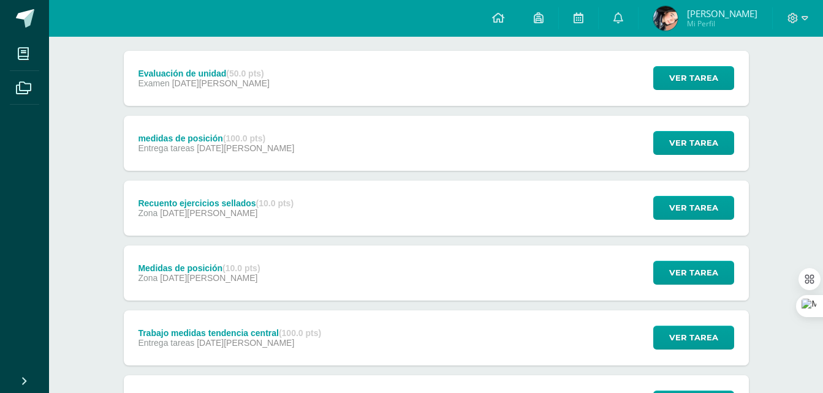
click at [400, 83] on div "Evaluación de unidad (50.0 pts) Examen 28 de Mayo Ver tarea Evaluación de unida…" at bounding box center [436, 78] width 625 height 55
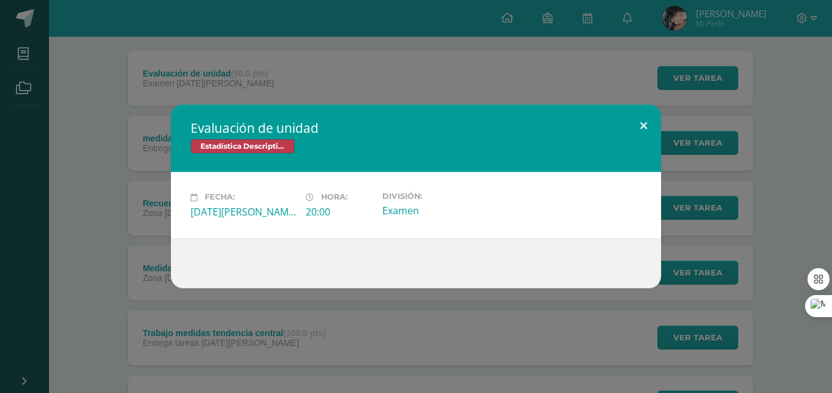
click at [645, 121] on button at bounding box center [643, 126] width 35 height 42
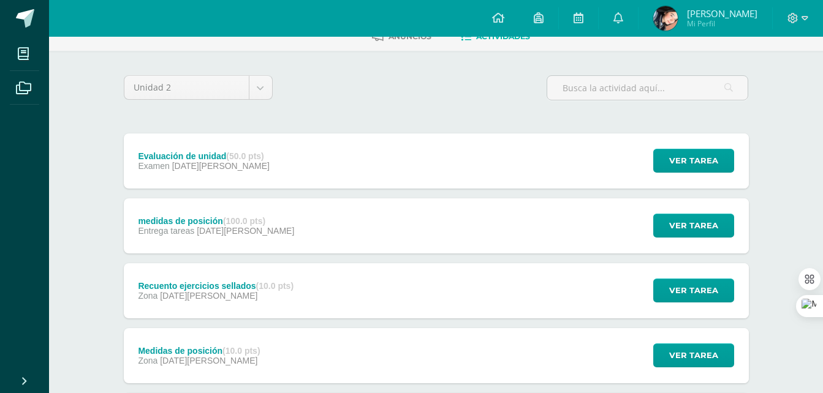
scroll to position [0, 0]
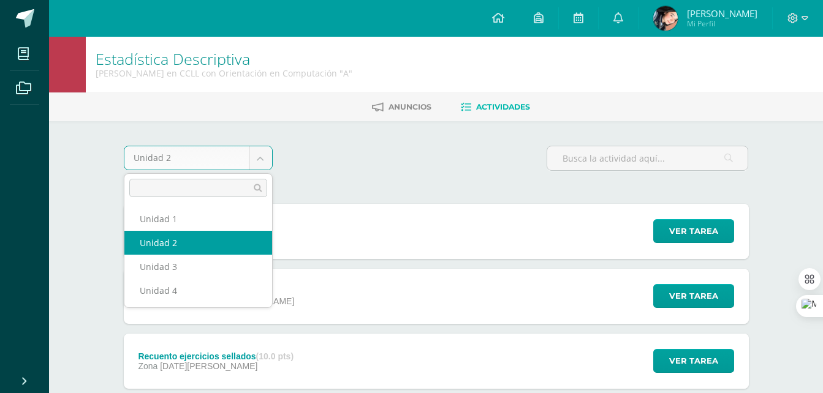
click at [261, 160] on body "Mis cursos Archivos Cerrar panel Biología Quinto Bachillerato en CCLL con Orien…" at bounding box center [411, 365] width 823 height 731
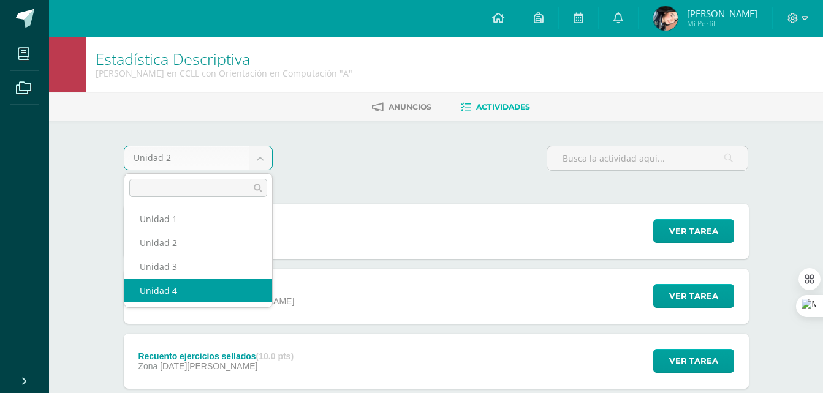
select select "Unidad 4"
click at [267, 157] on body "Mis cursos Archivos Cerrar panel Biología Quinto Bachillerato en CCLL con Orien…" at bounding box center [411, 365] width 823 height 731
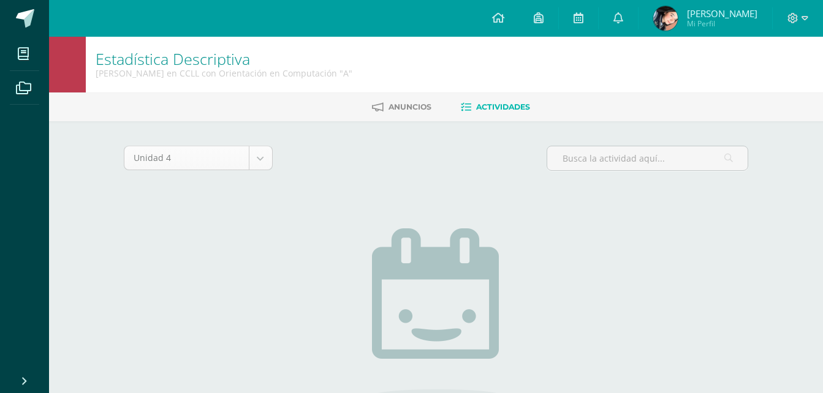
click at [269, 161] on body "Mis cursos Archivos Cerrar panel Biología [PERSON_NAME] en CCLL con Orientación…" at bounding box center [411, 263] width 823 height 527
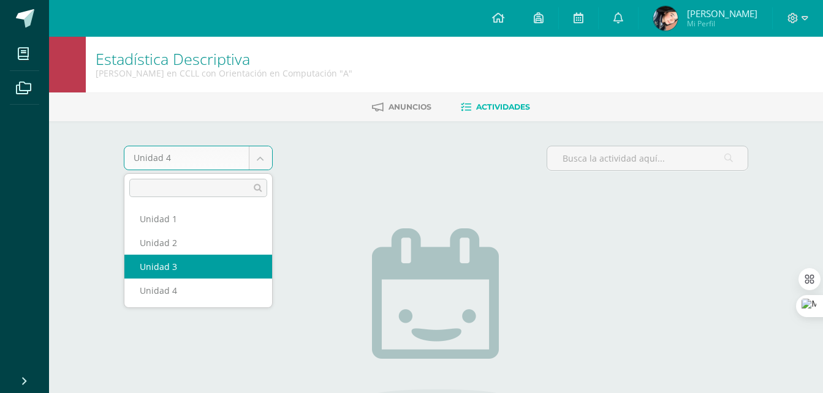
select select "Unidad 3"
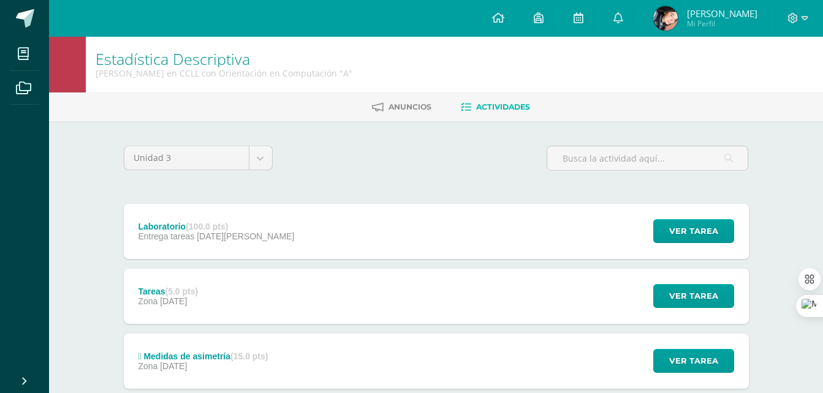
click at [290, 232] on div "Laboratorio (100.0 pts) Entrega tareas [DATE] Ver tarea Laboratorio Estadística…" at bounding box center [436, 231] width 625 height 55
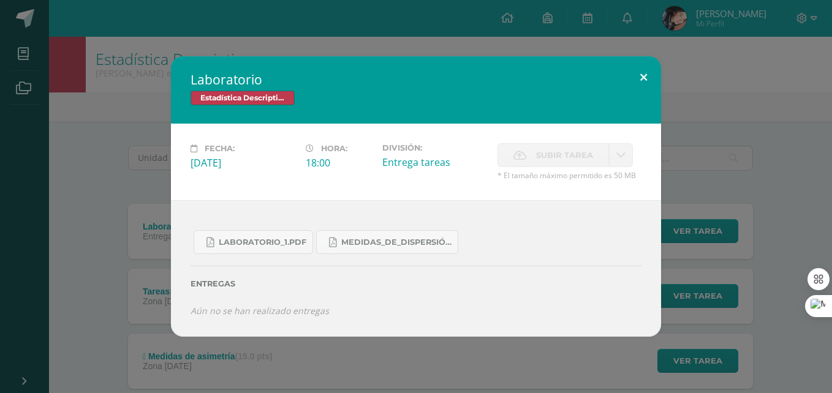
click at [641, 69] on button at bounding box center [643, 77] width 35 height 42
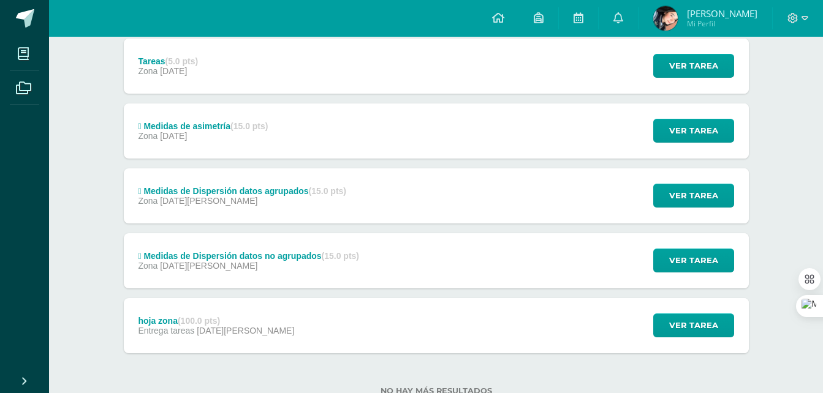
scroll to position [272, 0]
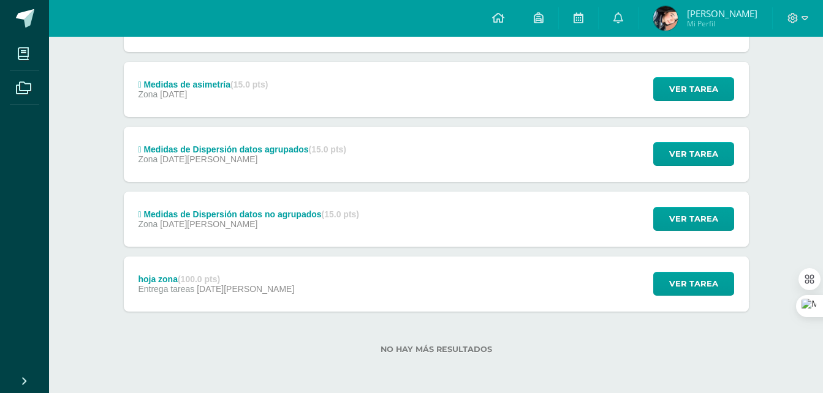
click at [239, 265] on div "hoja zona (100.0 pts) Entrega tareas [DATE][PERSON_NAME]" at bounding box center [217, 284] width 186 height 55
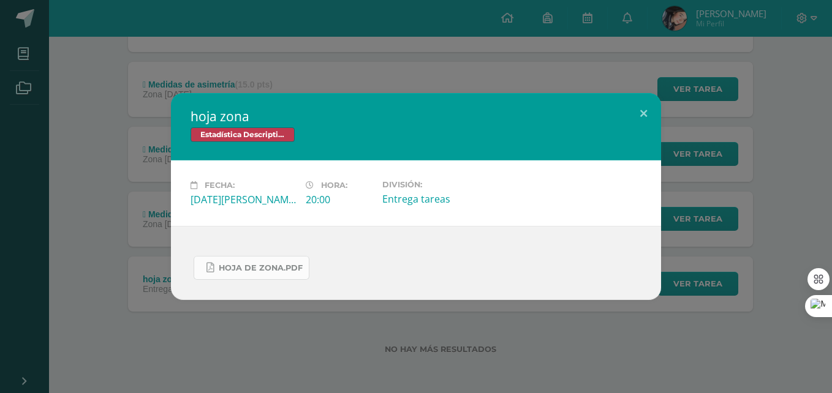
click at [285, 271] on span "Hoja de zona.pdf" at bounding box center [261, 269] width 84 height 10
click at [649, 107] on button at bounding box center [643, 114] width 35 height 42
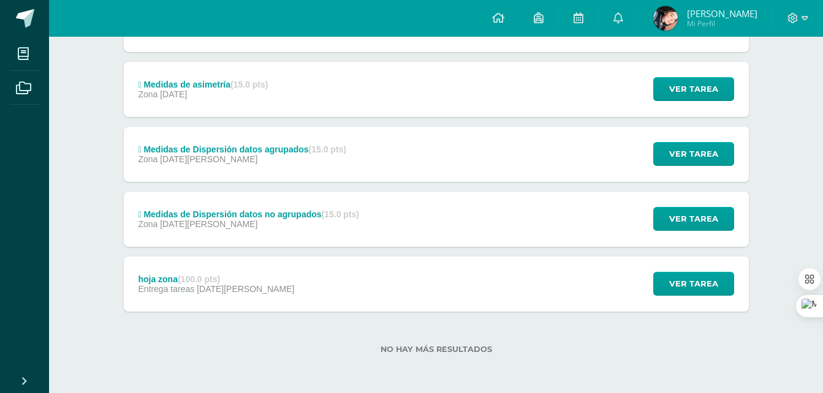
click at [445, 222] on div " Medidas de Dispersión datos no agrupados (15.0 pts) Zona [DATE][PERSON_NAME] …" at bounding box center [436, 219] width 625 height 55
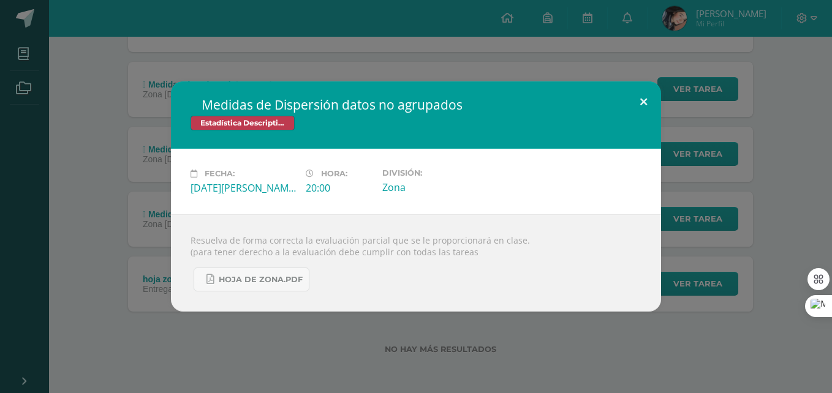
click at [648, 97] on button at bounding box center [643, 103] width 35 height 42
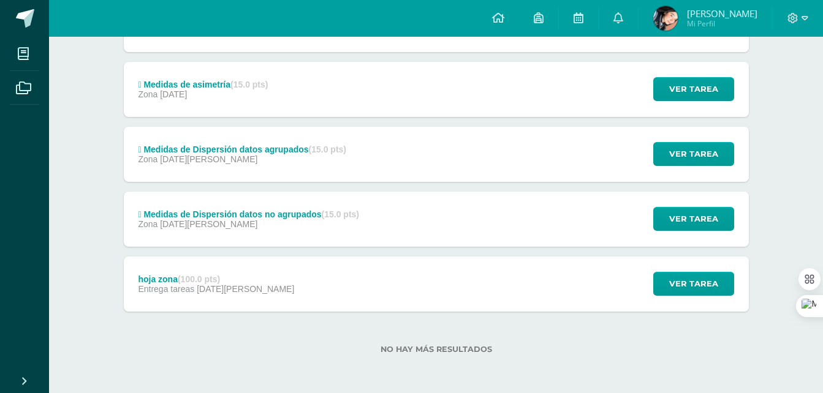
click at [357, 162] on div " Medidas de Dispersión datos agrupados (15.0 pts) Zona [DATE][PERSON_NAME]" at bounding box center [242, 154] width 237 height 55
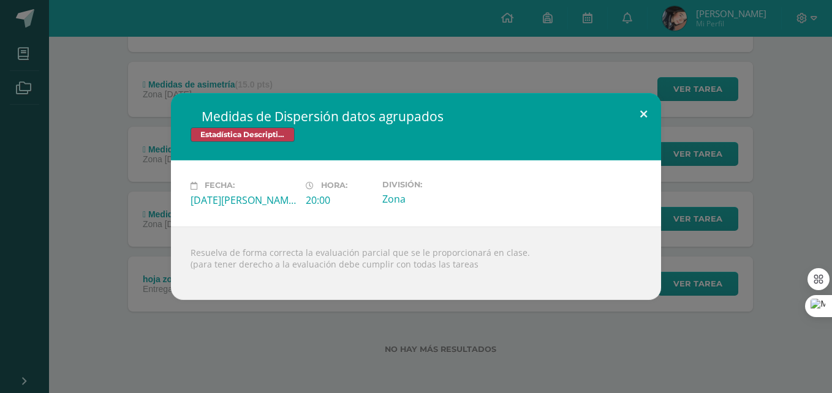
click at [640, 105] on button at bounding box center [643, 114] width 35 height 42
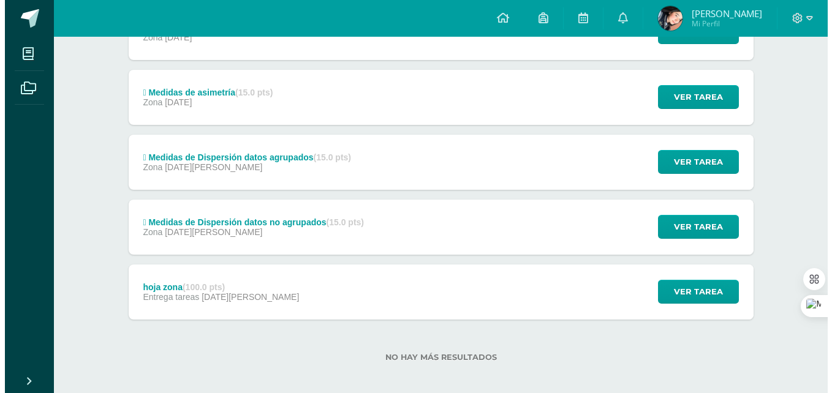
scroll to position [211, 0]
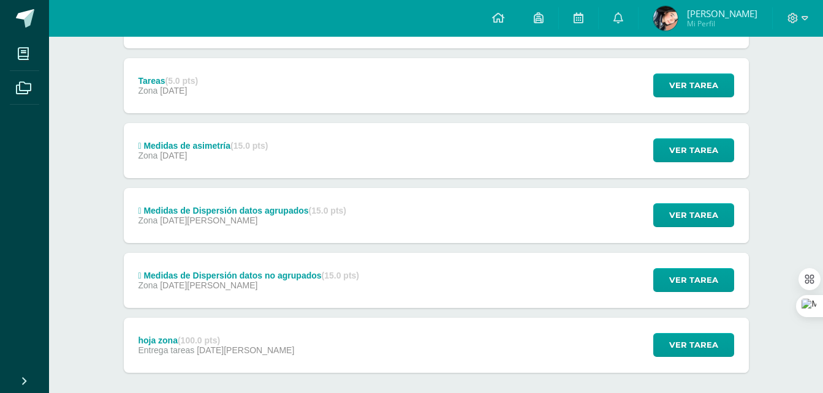
click at [256, 141] on strong "(15.0 pts)" at bounding box center [248, 146] width 37 height 10
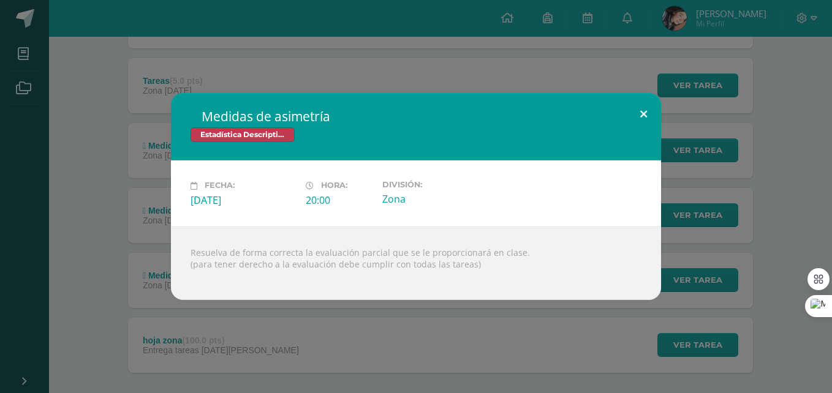
click at [640, 110] on button at bounding box center [643, 114] width 35 height 42
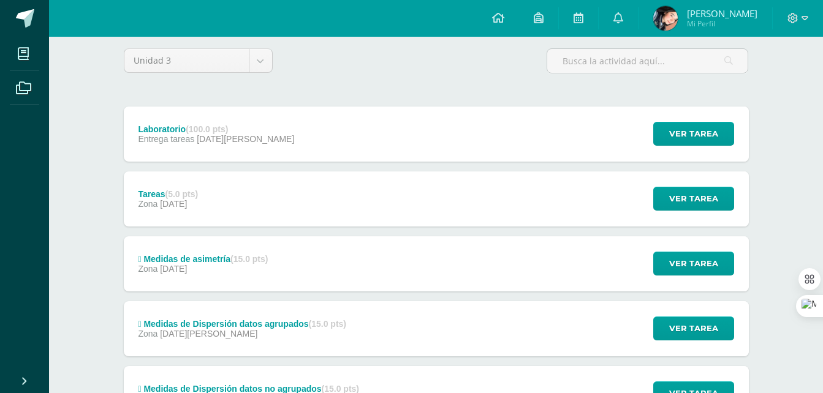
scroll to position [88, 0]
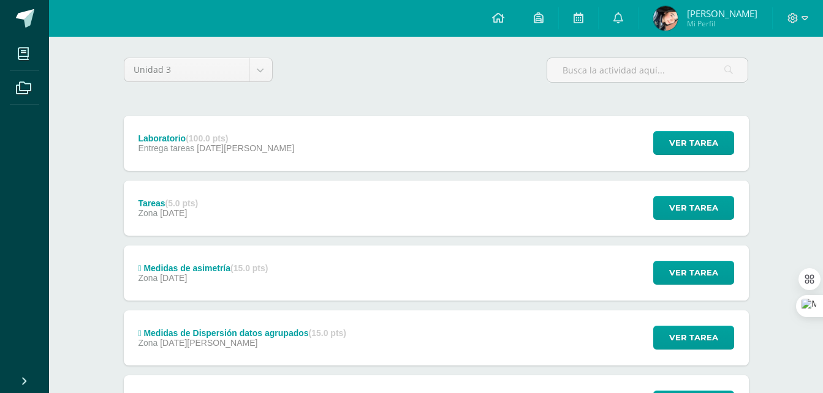
click at [260, 131] on div "Laboratorio (100.0 pts) Entrega tareas [DATE] Ver tarea Laboratorio Estadística…" at bounding box center [436, 143] width 625 height 55
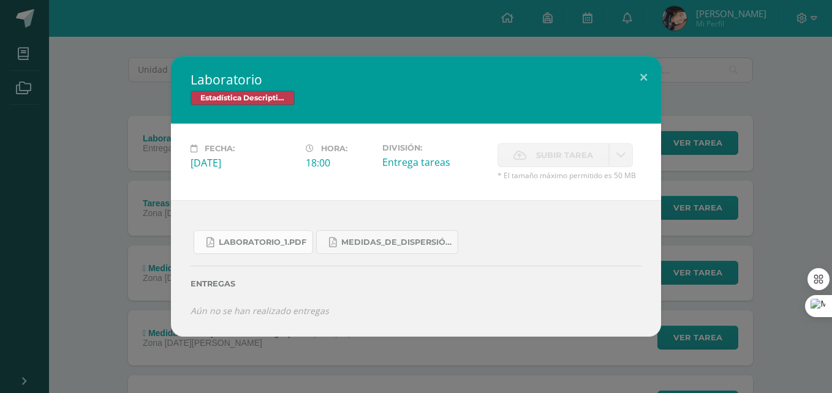
click at [276, 241] on span "LABORATORIO_1.pdf" at bounding box center [263, 243] width 88 height 10
click at [644, 78] on button at bounding box center [643, 77] width 35 height 42
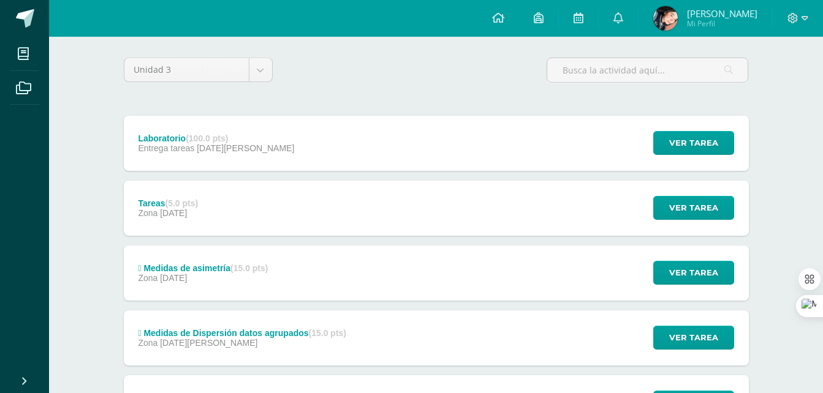
click at [210, 268] on div " Medidas de asimetría (15.0 pts)" at bounding box center [203, 269] width 130 height 10
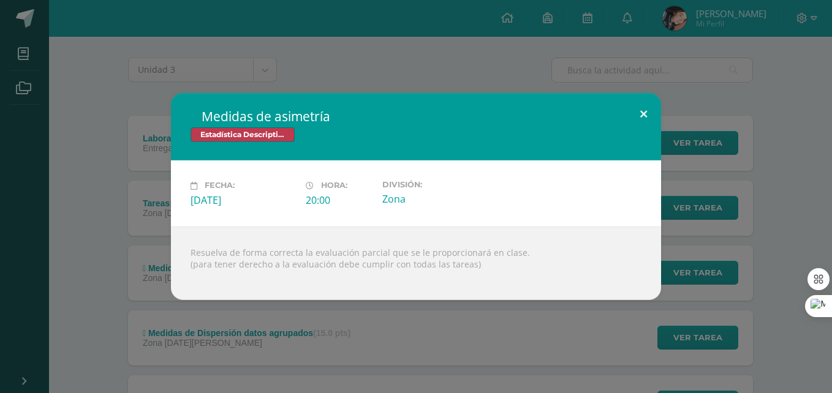
click at [648, 115] on button at bounding box center [643, 114] width 35 height 42
